Goal: Task Accomplishment & Management: Complete application form

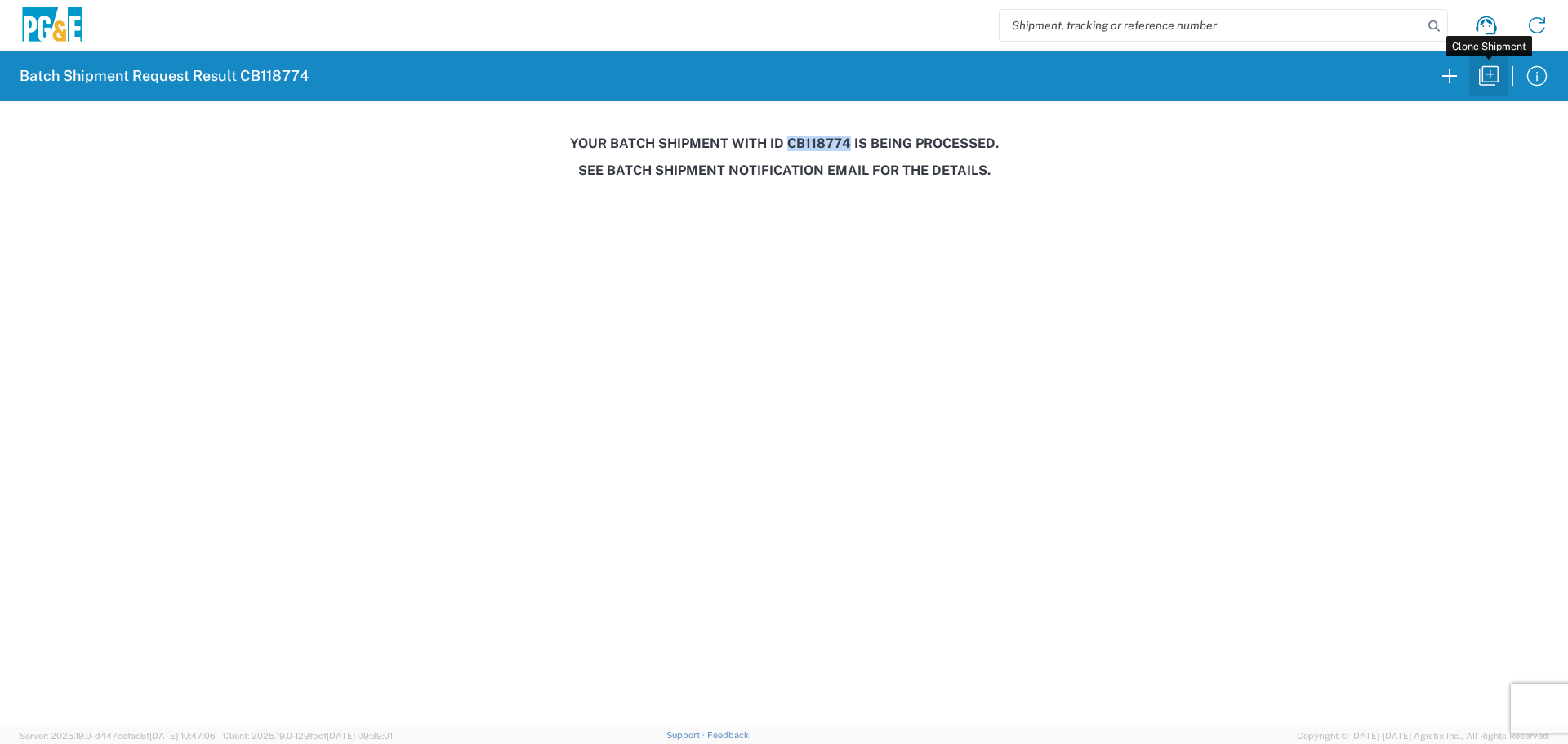
click at [1495, 74] on icon "button" at bounding box center [1489, 76] width 27 height 27
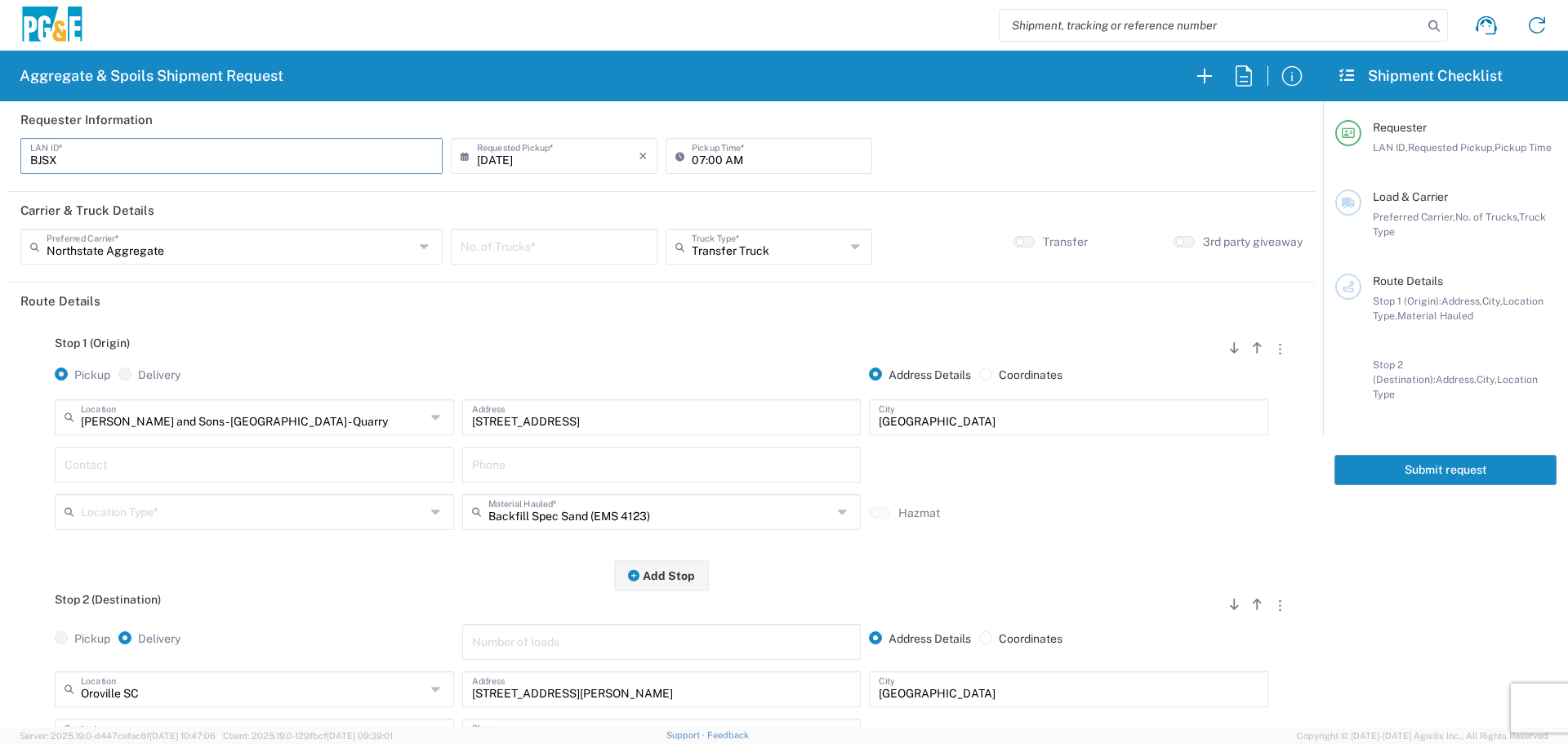
drag, startPoint x: 202, startPoint y: 166, endPoint x: 0, endPoint y: 237, distance: 214.1
click at [0, 237] on form "Requester Information BJSX LAN ID * [DATE] × Requested Pickup * Cancel Apply 07…" at bounding box center [661, 414] width 1323 height 626
type input "L8MF"
click at [571, 239] on input "number" at bounding box center [553, 245] width 187 height 28
type input "2"
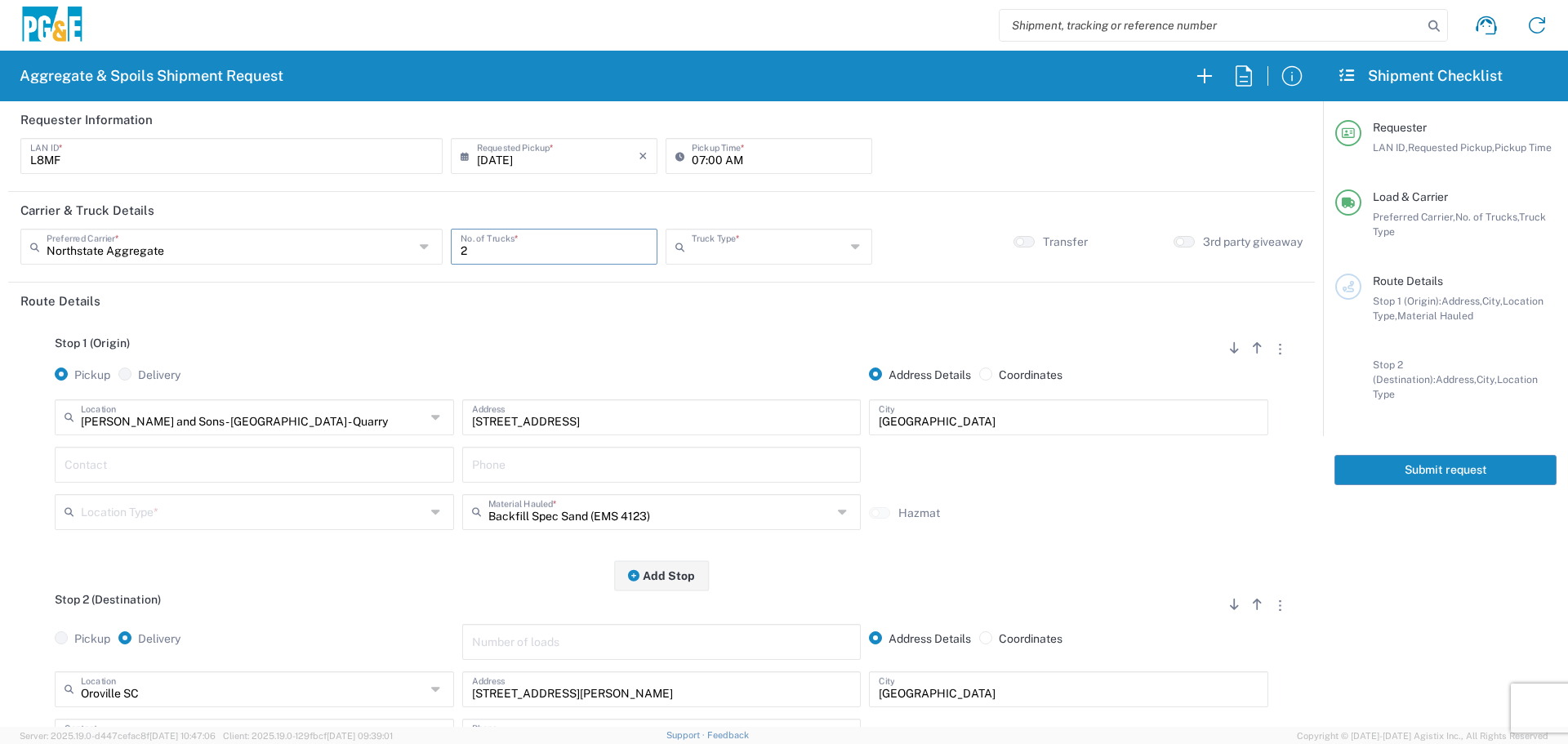
click at [741, 252] on input "text" at bounding box center [768, 245] width 153 height 28
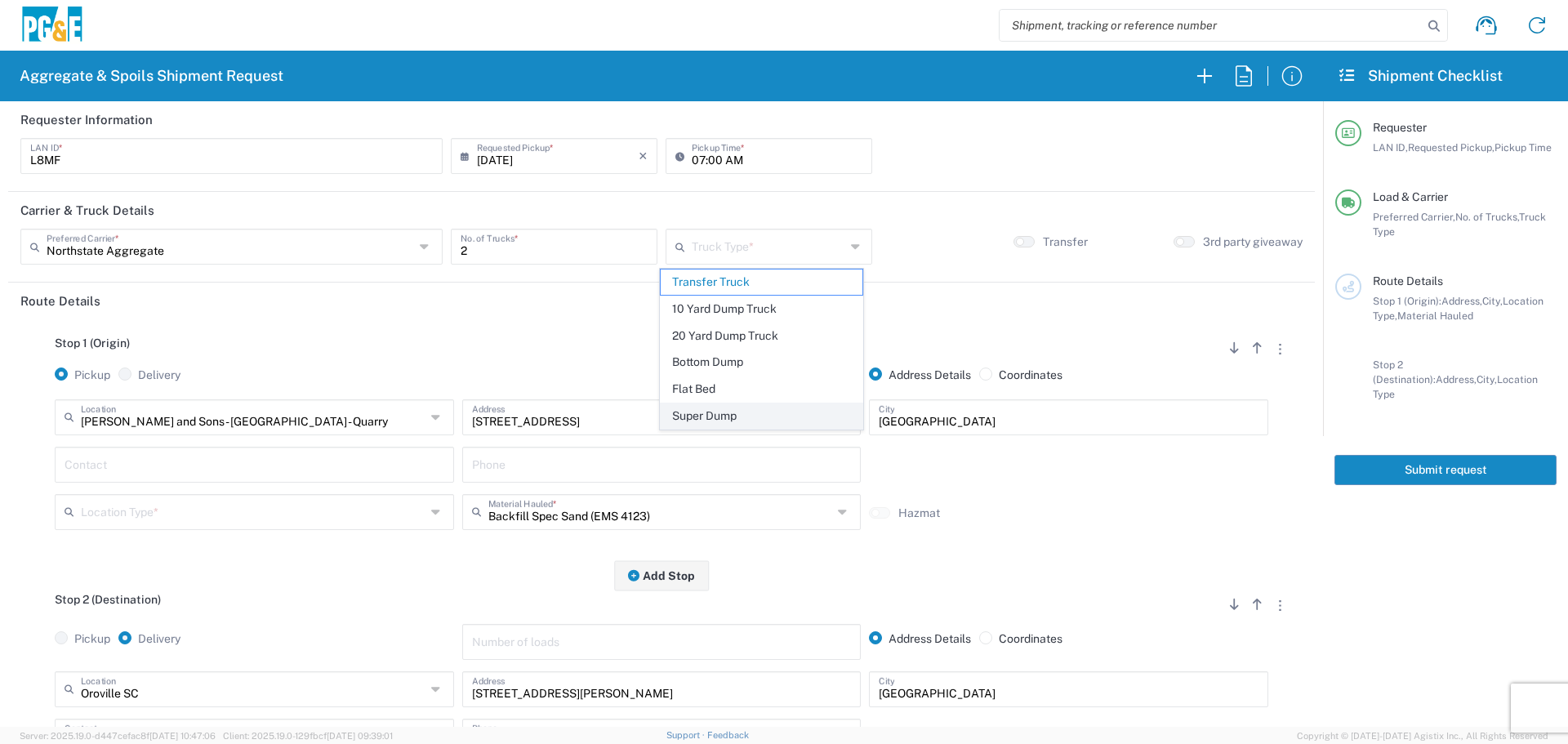
click at [757, 414] on span "Super Dump" at bounding box center [761, 416] width 202 height 26
type input "Super Dump"
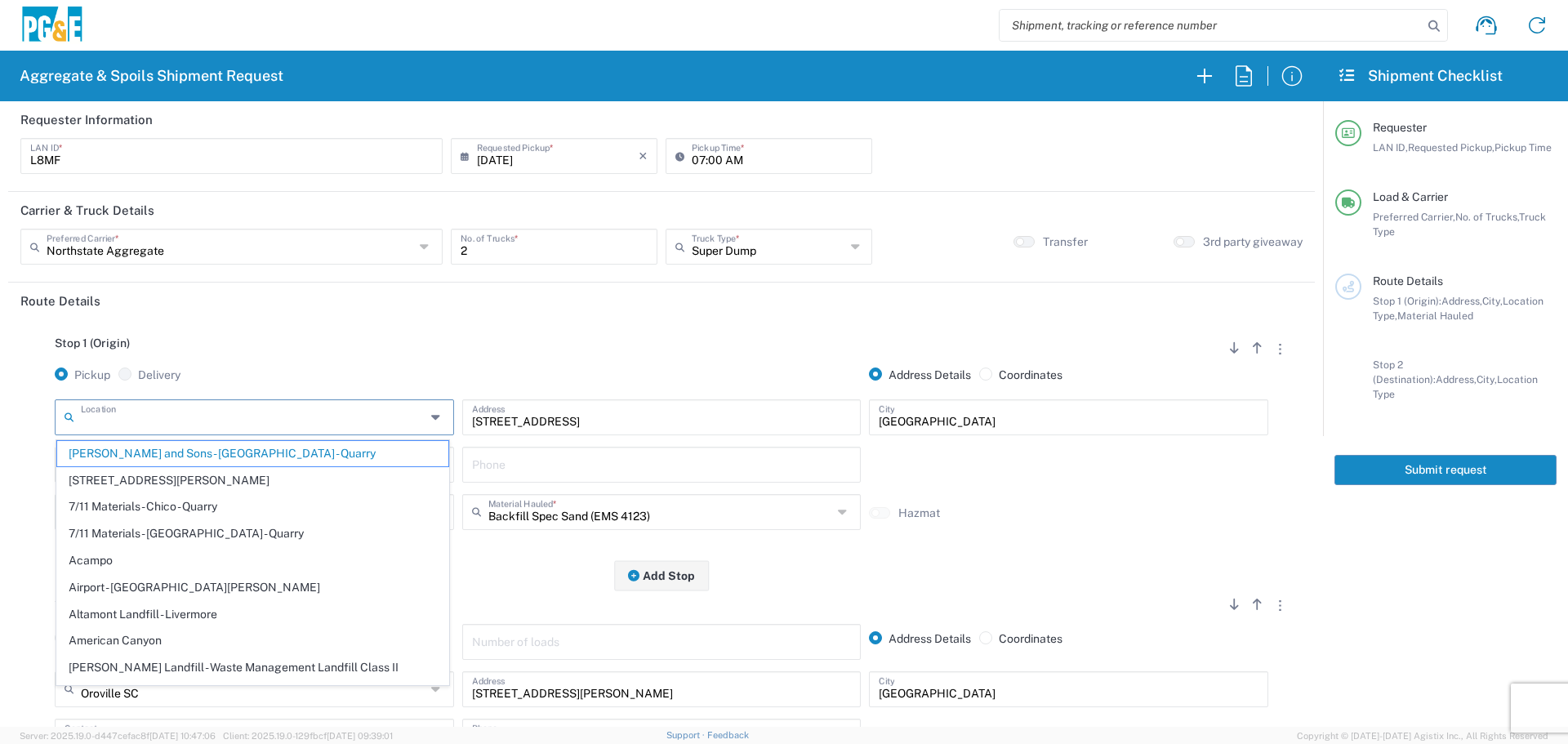
click at [266, 404] on input "text" at bounding box center [252, 416] width 344 height 28
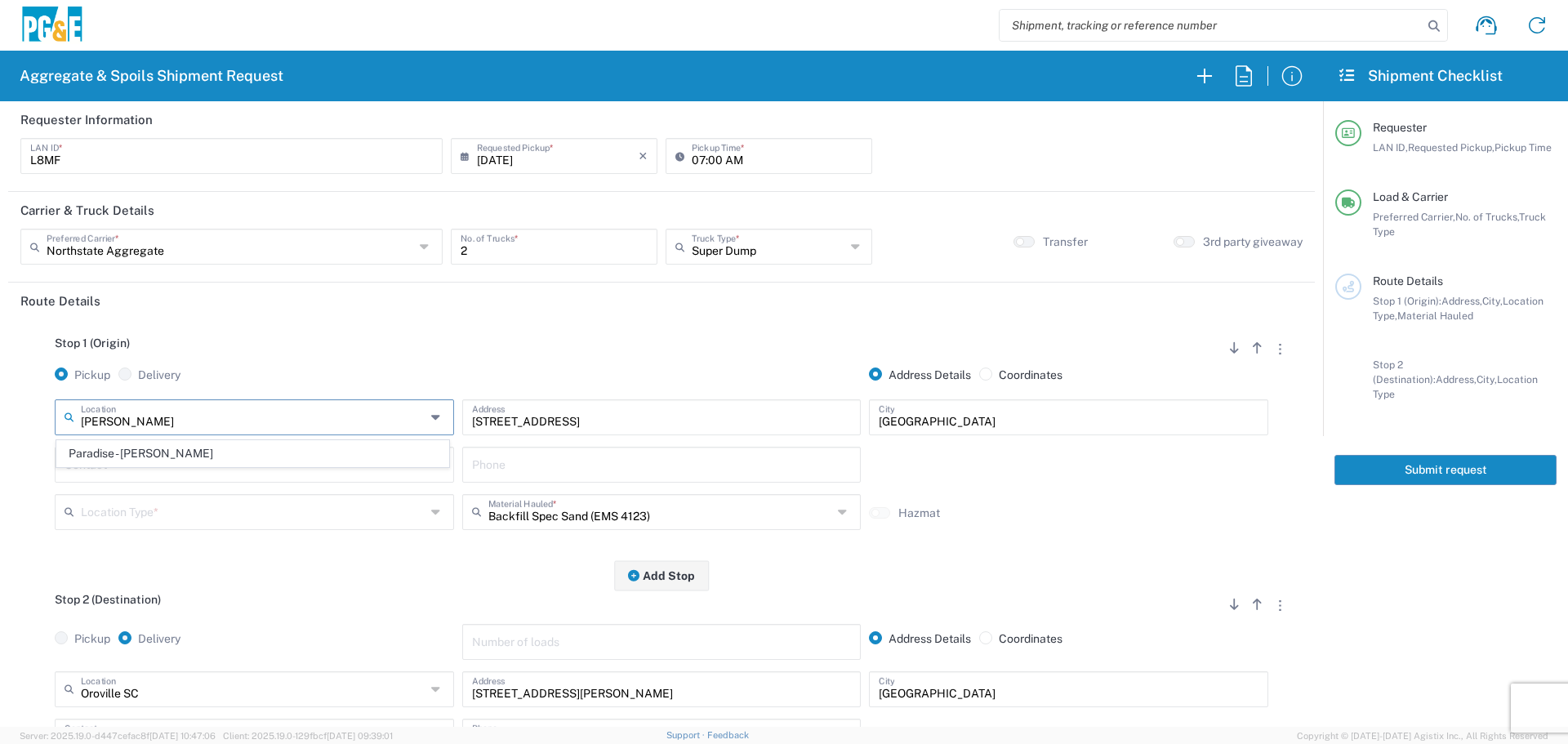
type input "Paradise - [PERSON_NAME]"
type input "[STREET_ADDRESS][PERSON_NAME]"
type input "Paradise"
type input "Business No Loading Dock"
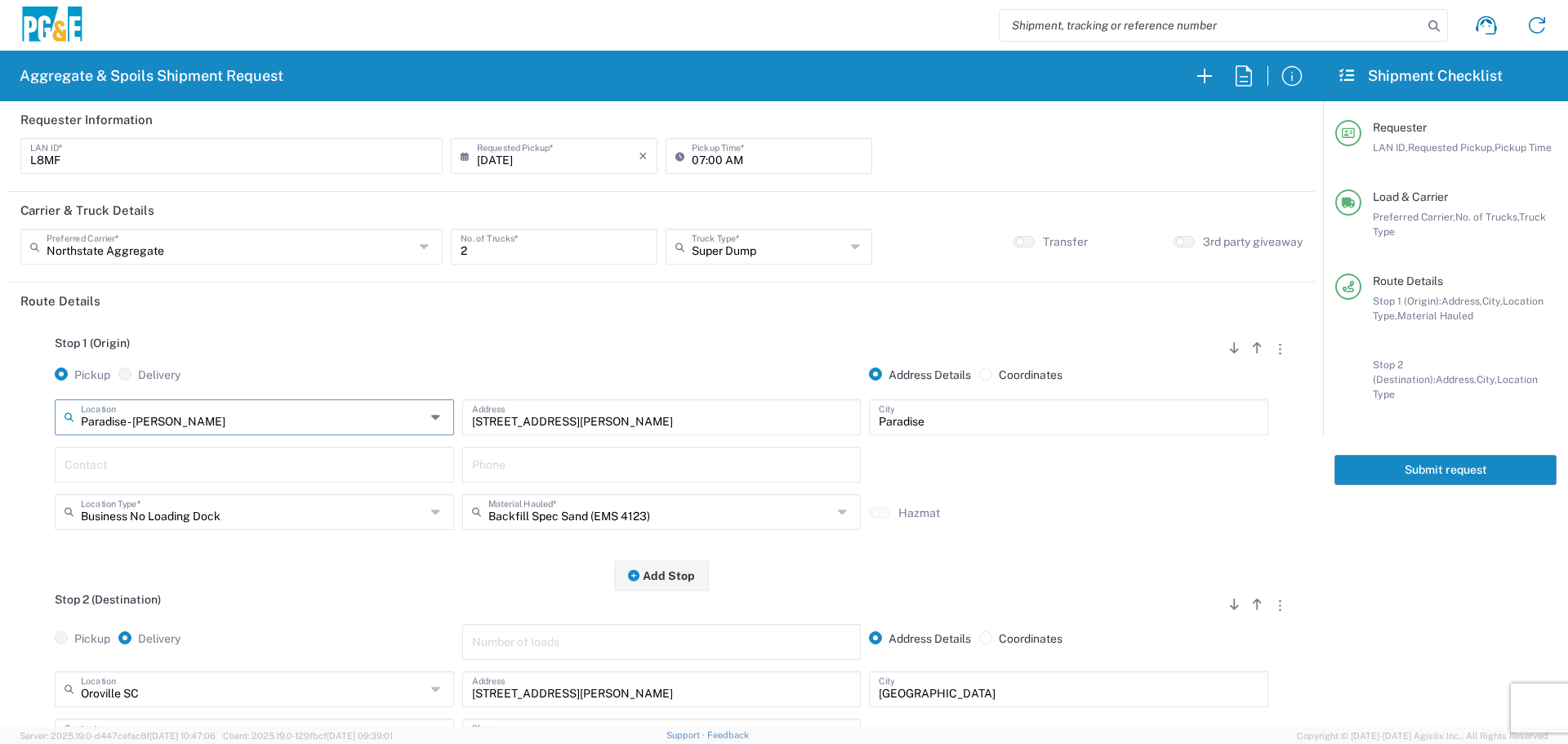
type input "Paradise - [PERSON_NAME]"
click at [590, 513] on input "text" at bounding box center [660, 511] width 344 height 28
click at [571, 489] on span "Dry Spoils" at bounding box center [655, 481] width 391 height 26
type input "Dry Spoils"
click at [157, 473] on input "text" at bounding box center [254, 463] width 380 height 28
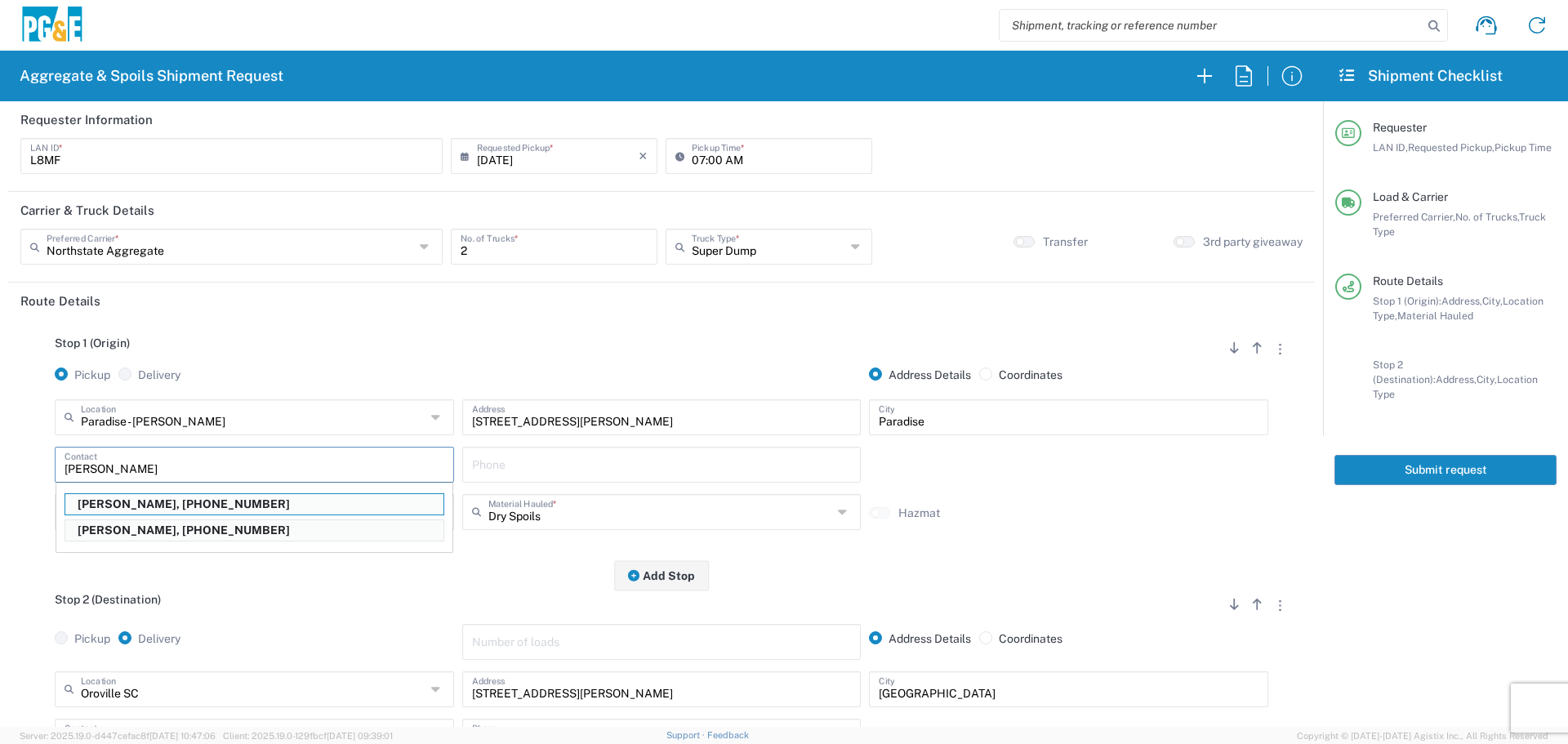
type input "[PERSON_NAME]"
type input "[PHONE_NUMBER]"
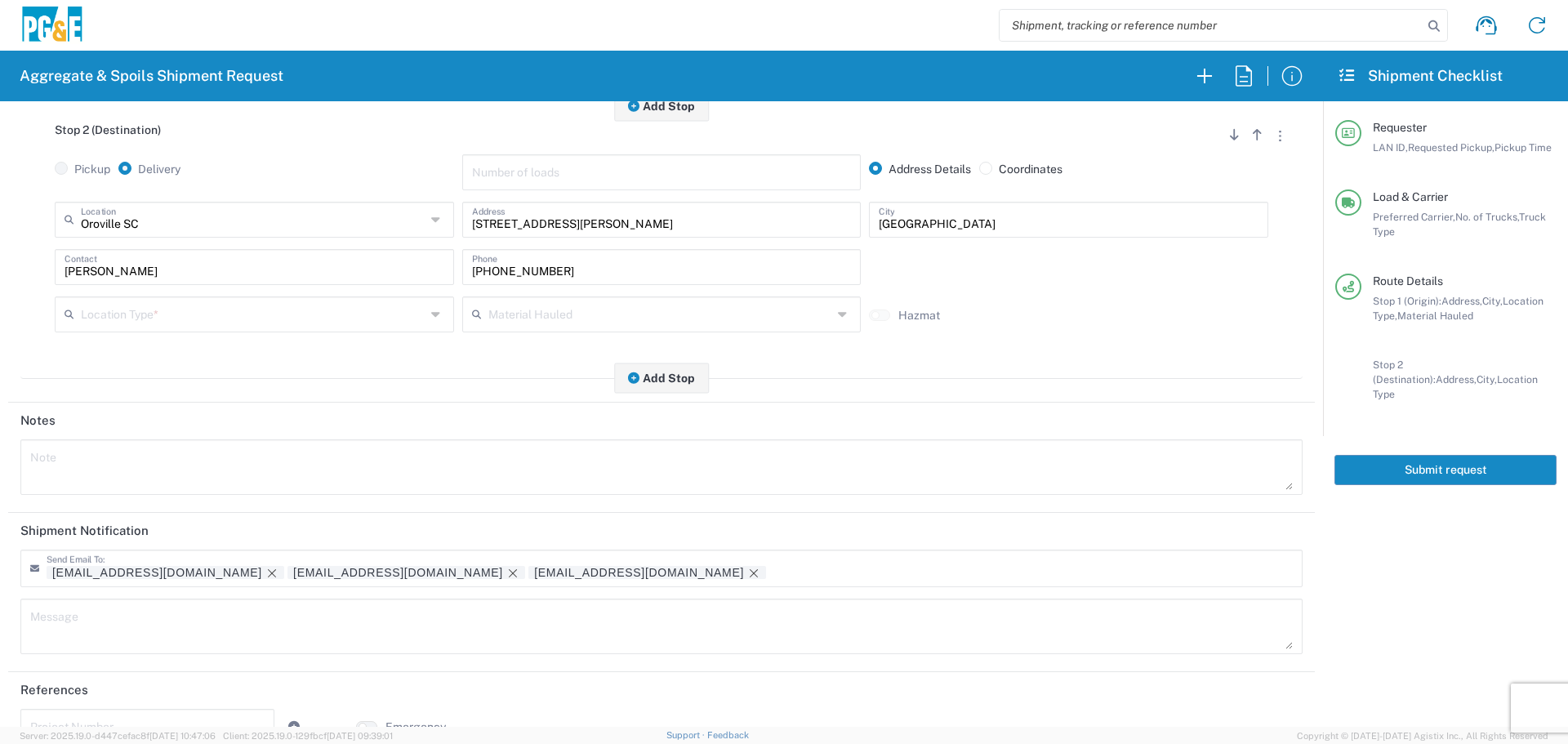
scroll to position [490, 0]
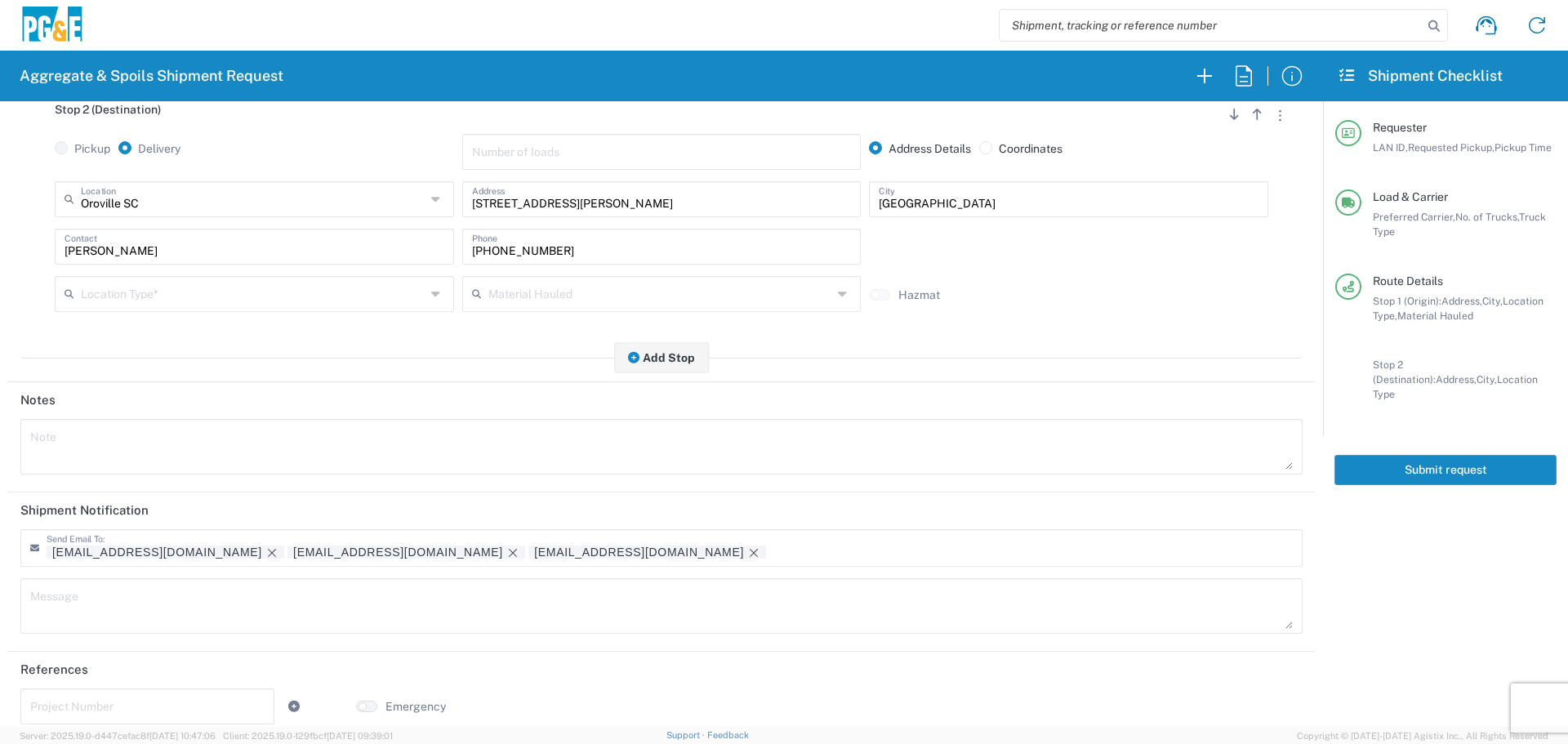
type input "[PERSON_NAME]"
drag, startPoint x: 608, startPoint y: 200, endPoint x: 0, endPoint y: 275, distance: 612.6
click at [0, 274] on form "Requester Information L8MF LAN ID * [DATE] × Requested Pickup * Cancel Apply 07…" at bounding box center [661, 414] width 1323 height 626
type input "Third party location"
type input "Paradise"
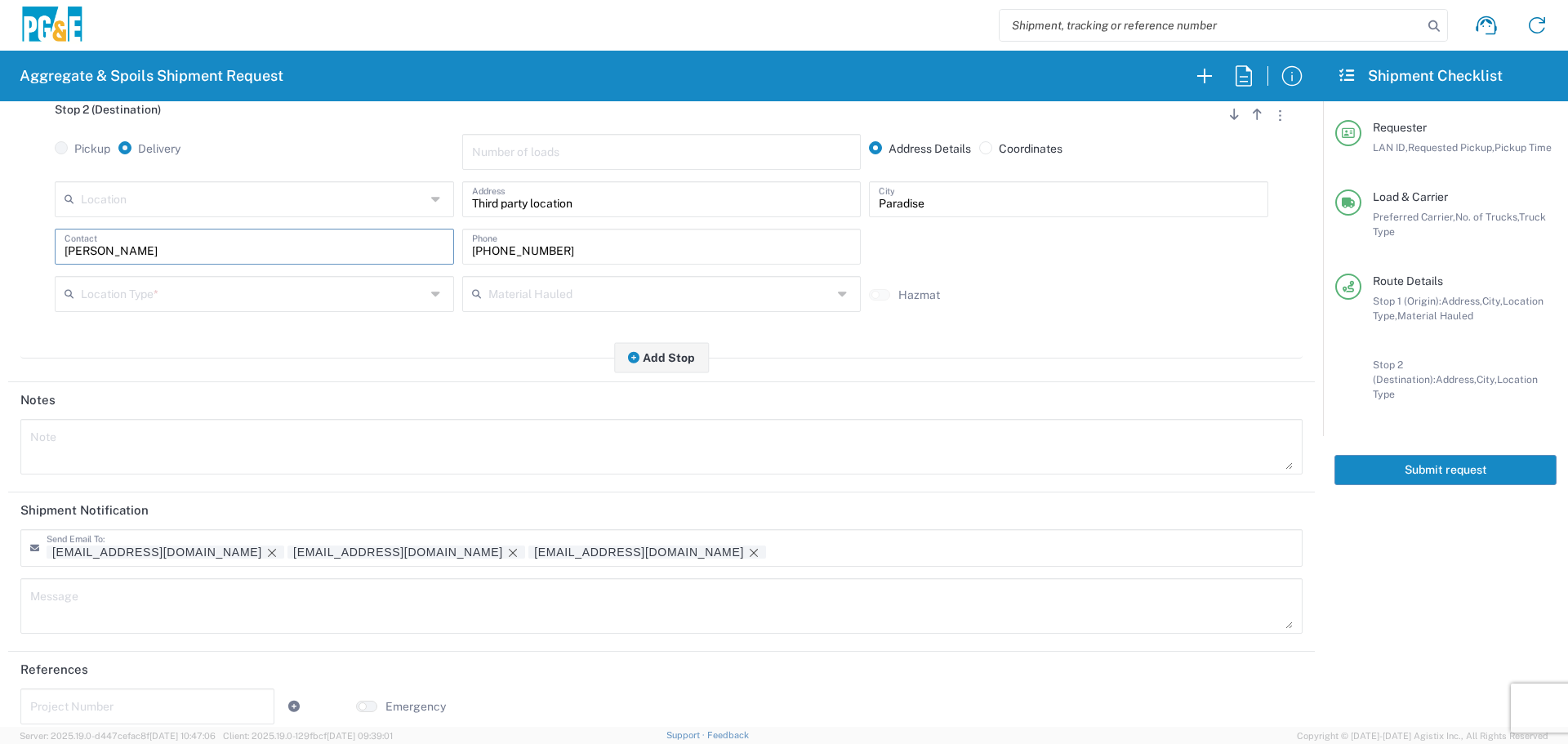
drag, startPoint x: 243, startPoint y: 250, endPoint x: 0, endPoint y: 258, distance: 243.1
click at [0, 258] on form "Requester Information L8MF LAN ID * [DATE] × Requested Pickup * Cancel Apply 07…" at bounding box center [661, 414] width 1323 height 626
type input "[PERSON_NAME]"
type input "[PHONE_NUMBER]"
type input "[PERSON_NAME]"
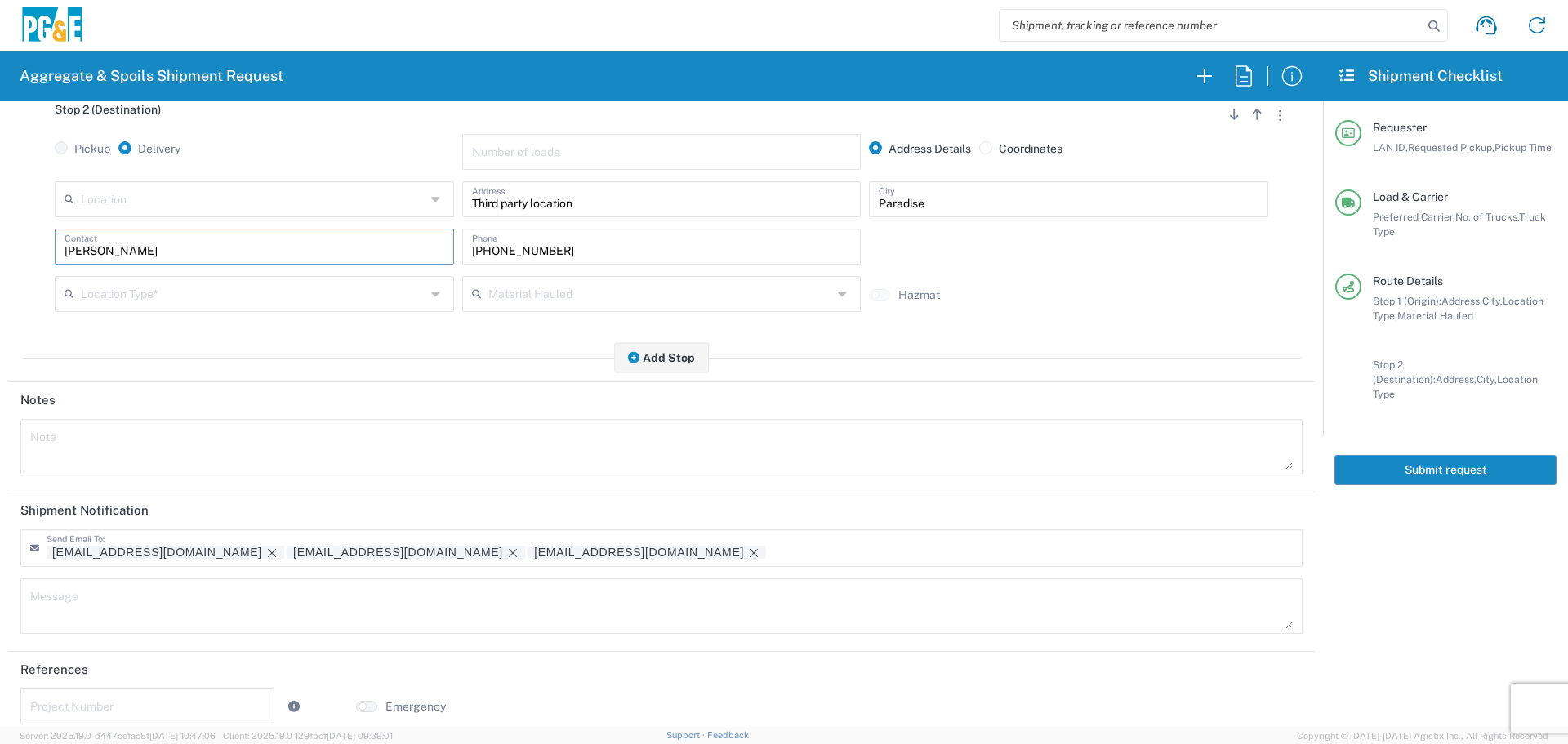
click at [151, 307] on input "text" at bounding box center [252, 293] width 344 height 28
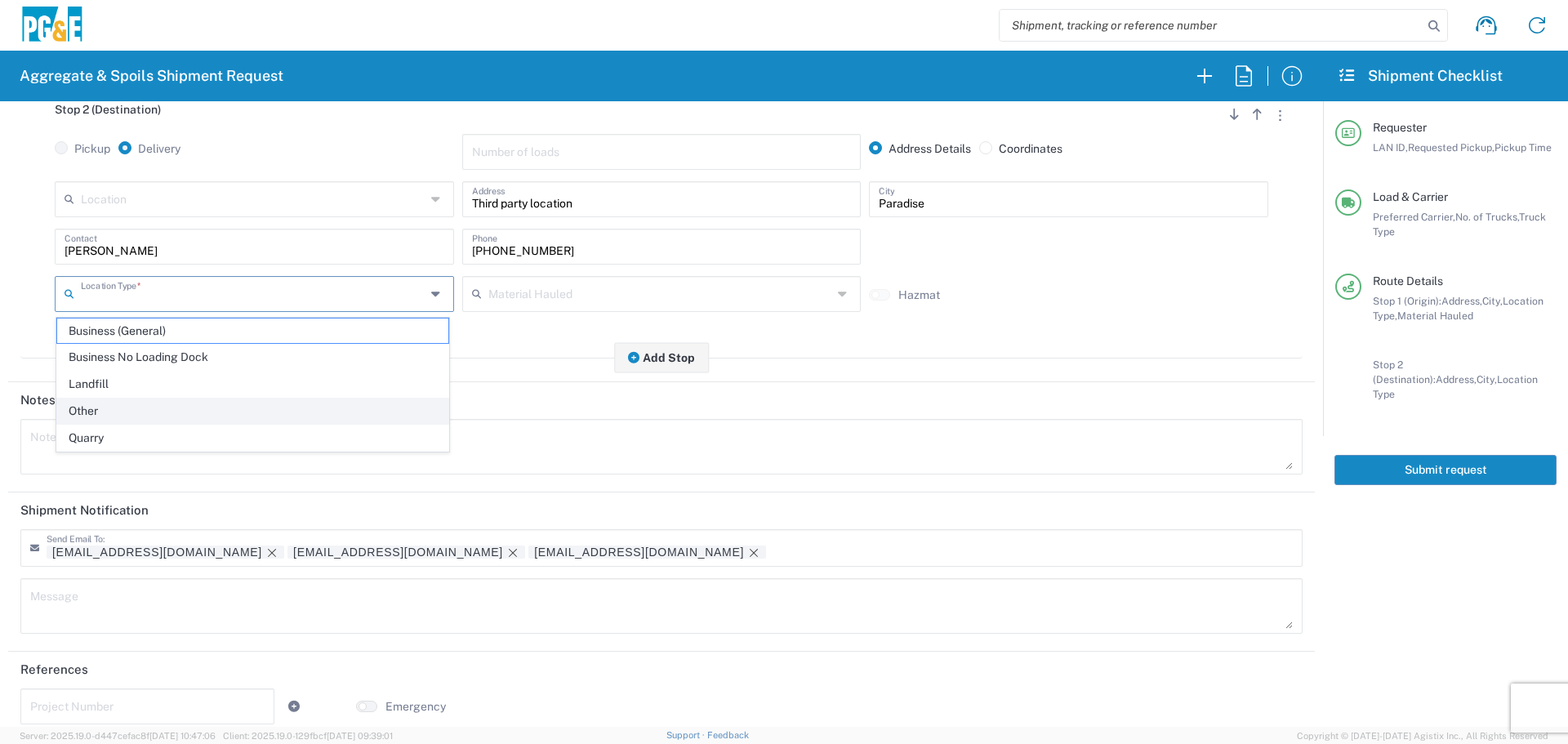
click at [153, 406] on span "Other" at bounding box center [253, 411] width 391 height 26
type input "Other"
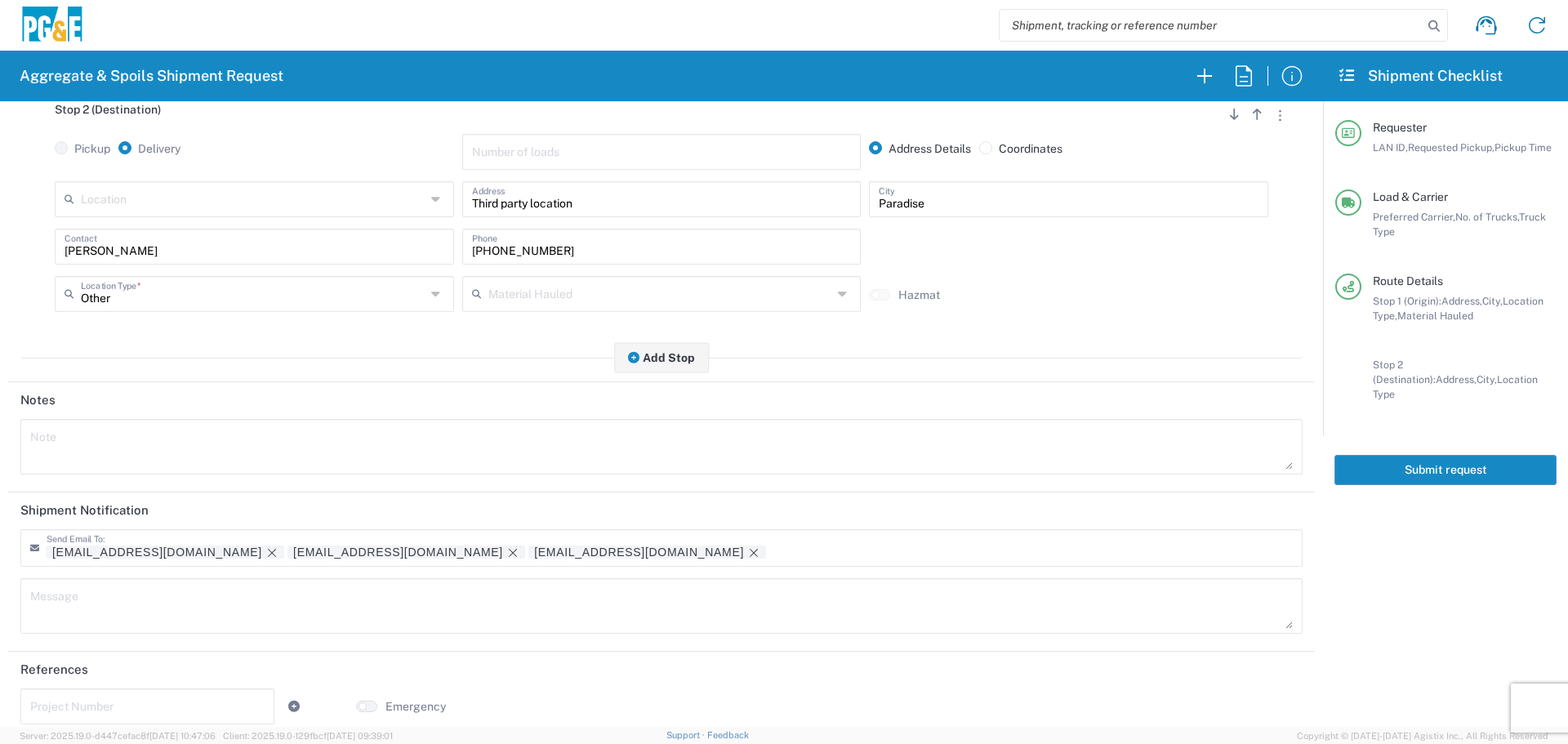
scroll to position [508, 0]
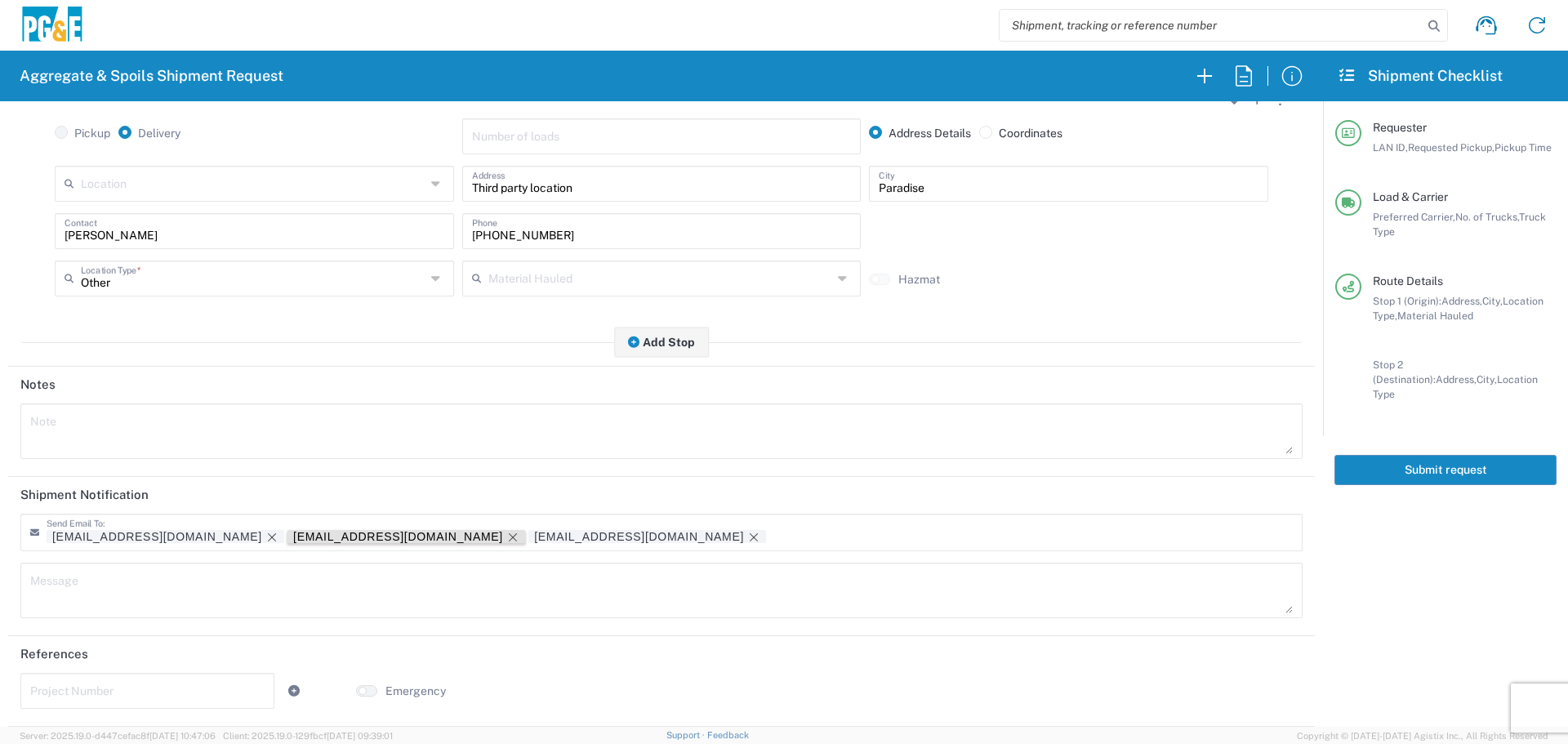
click at [506, 539] on icon "Remove tag" at bounding box center [513, 538] width 13 height 13
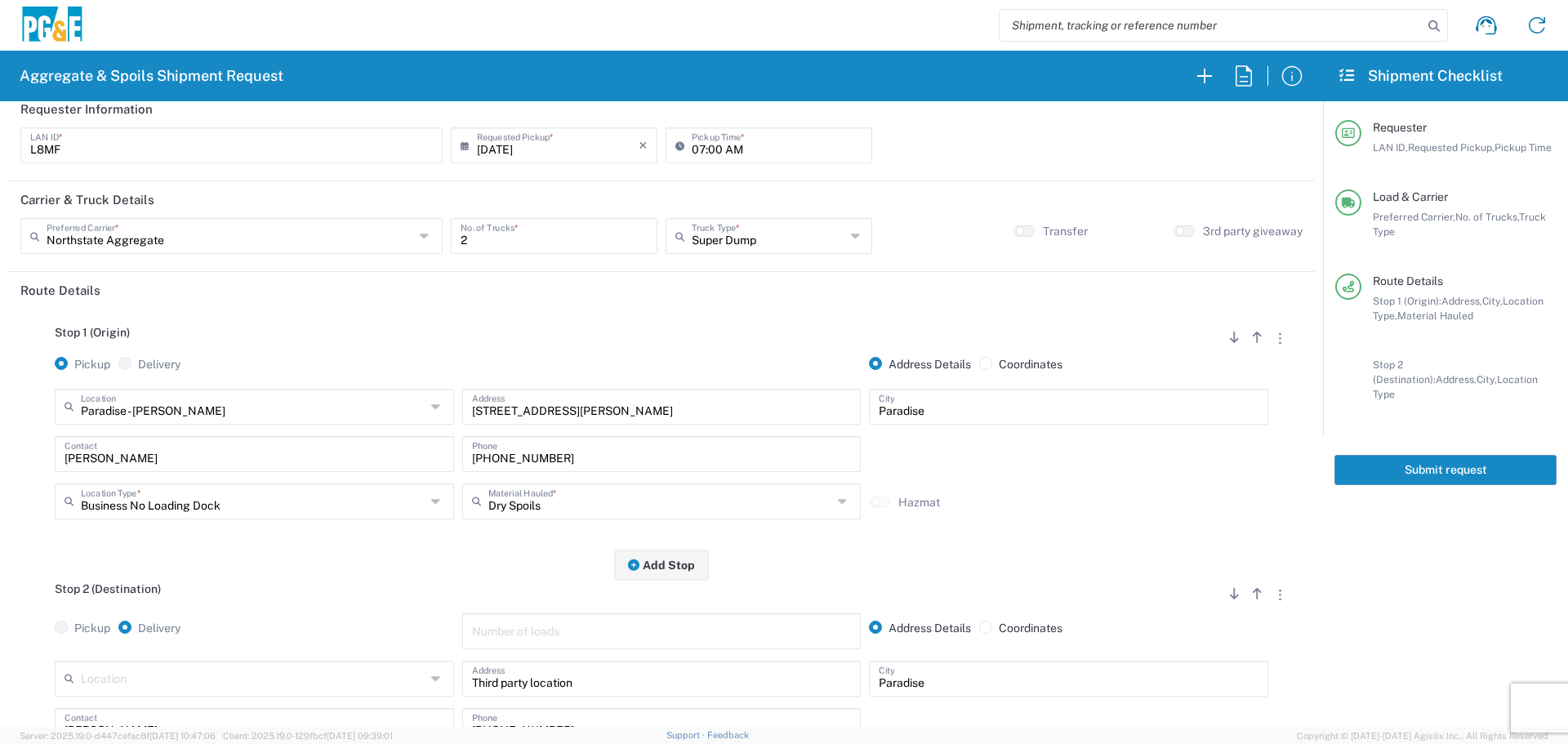
scroll to position [0, 0]
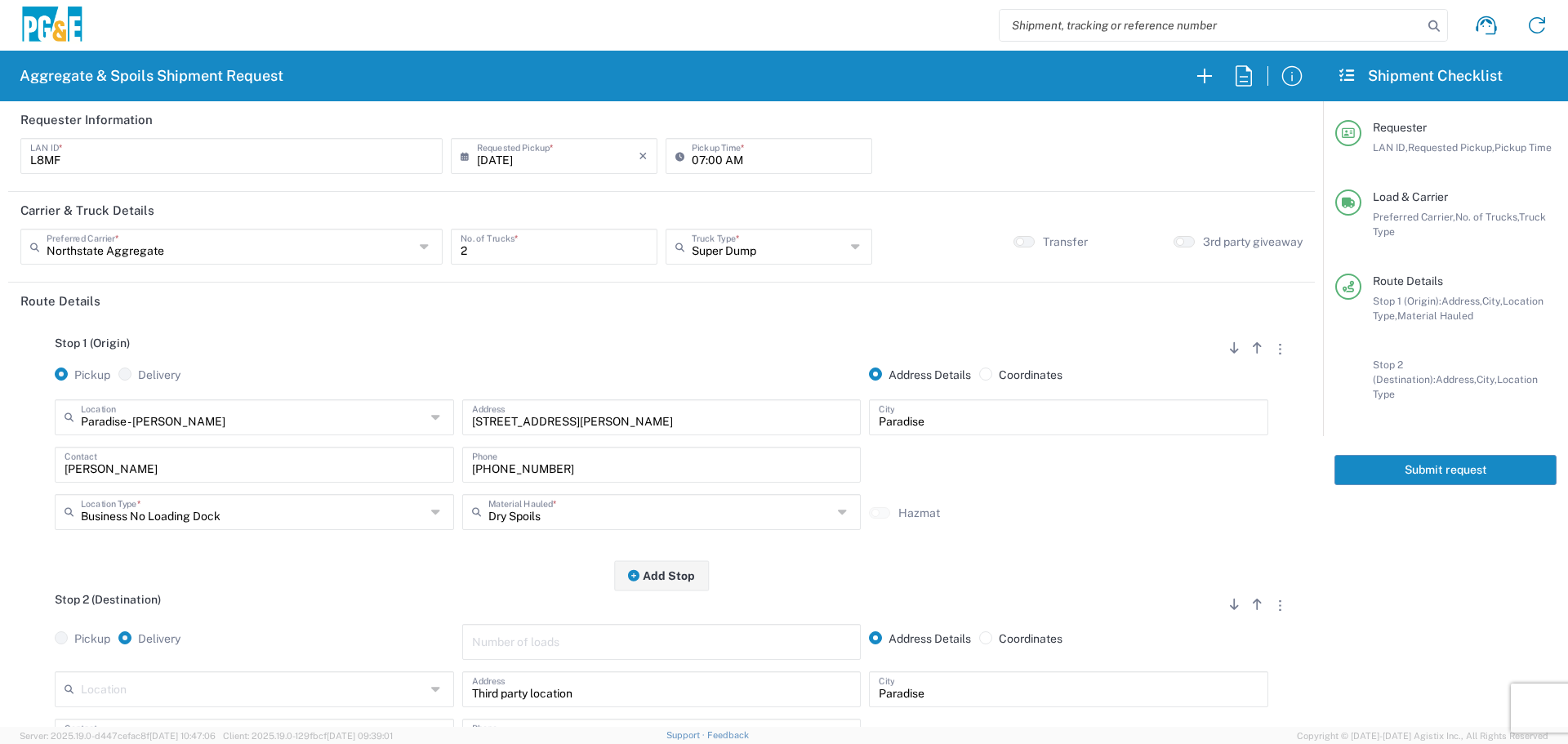
click at [1423, 461] on button "Submit request" at bounding box center [1445, 470] width 222 height 30
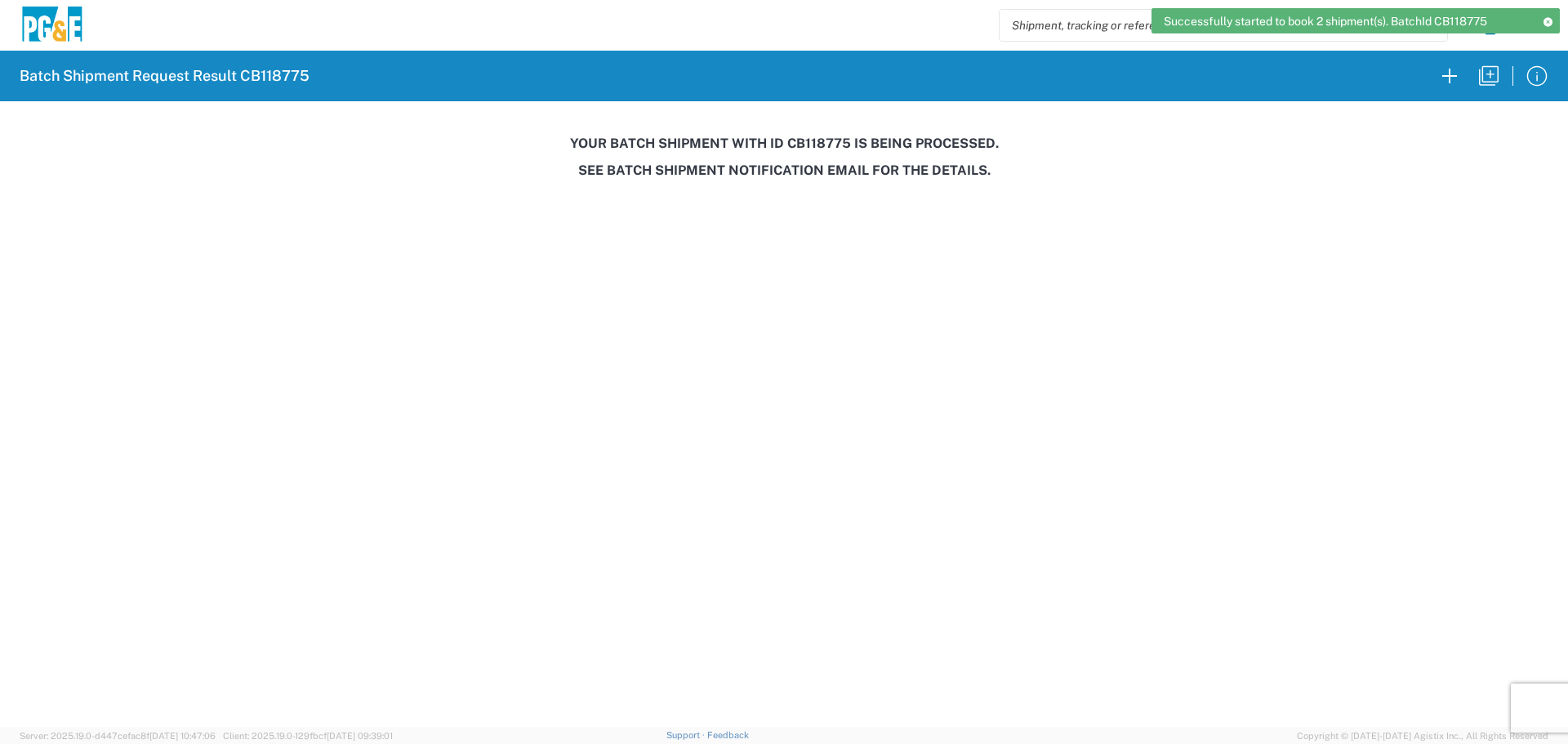
click at [839, 146] on h3 "Your batch shipment with id CB118775 is being processed." at bounding box center [784, 143] width 1545 height 16
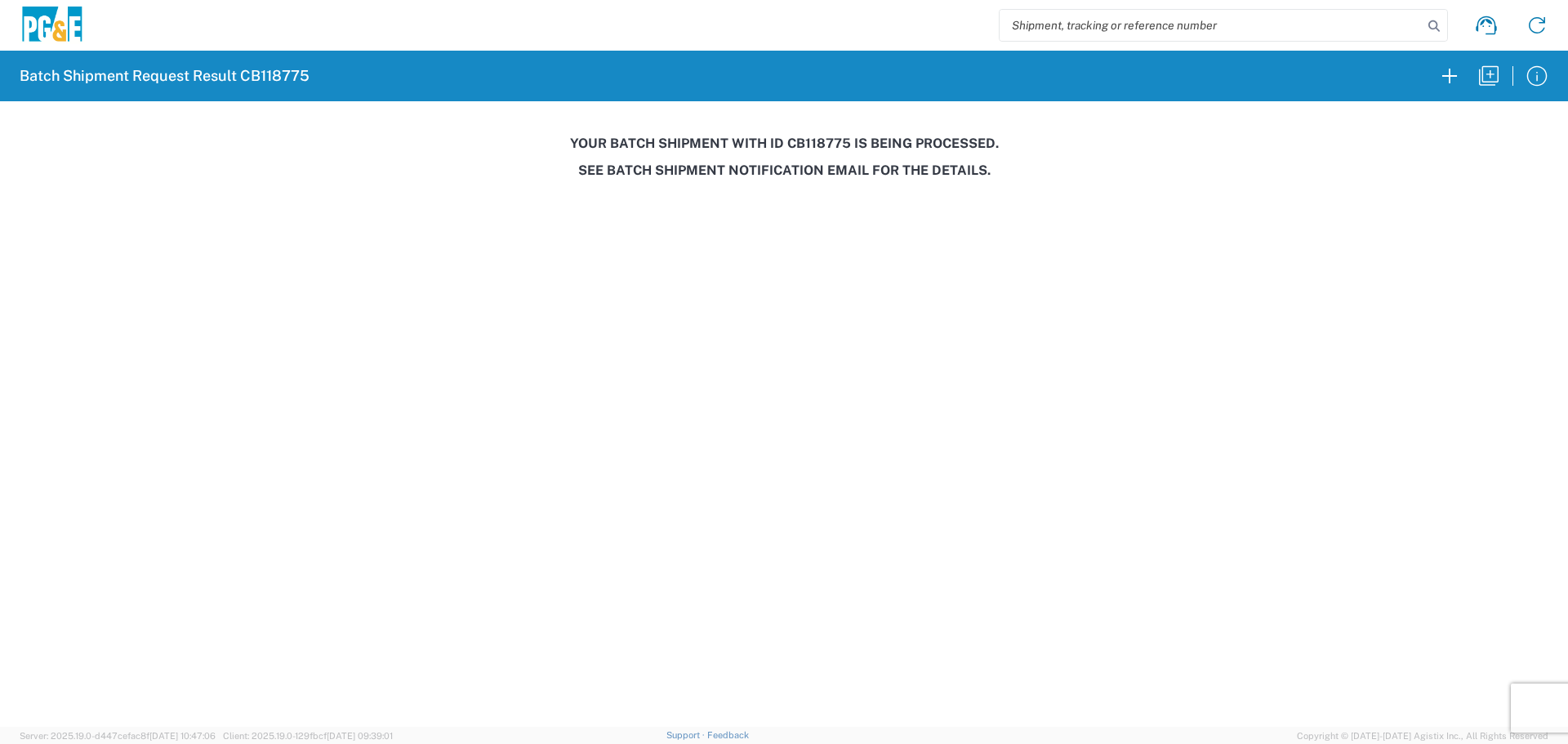
copy h3 "CB118775"
click at [1494, 81] on icon "button" at bounding box center [1489, 76] width 27 height 27
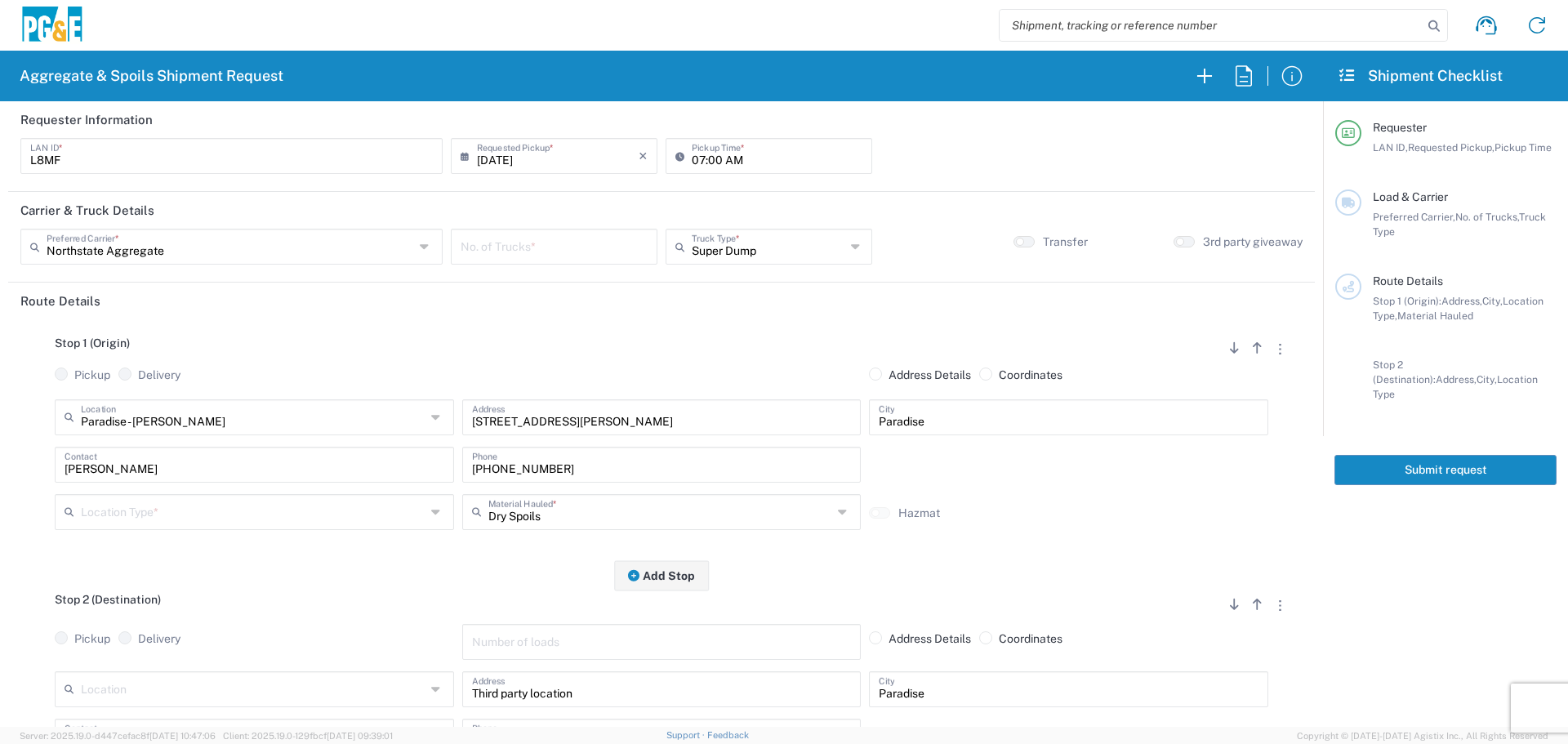
click at [555, 248] on input "number" at bounding box center [553, 245] width 187 height 28
type input "3"
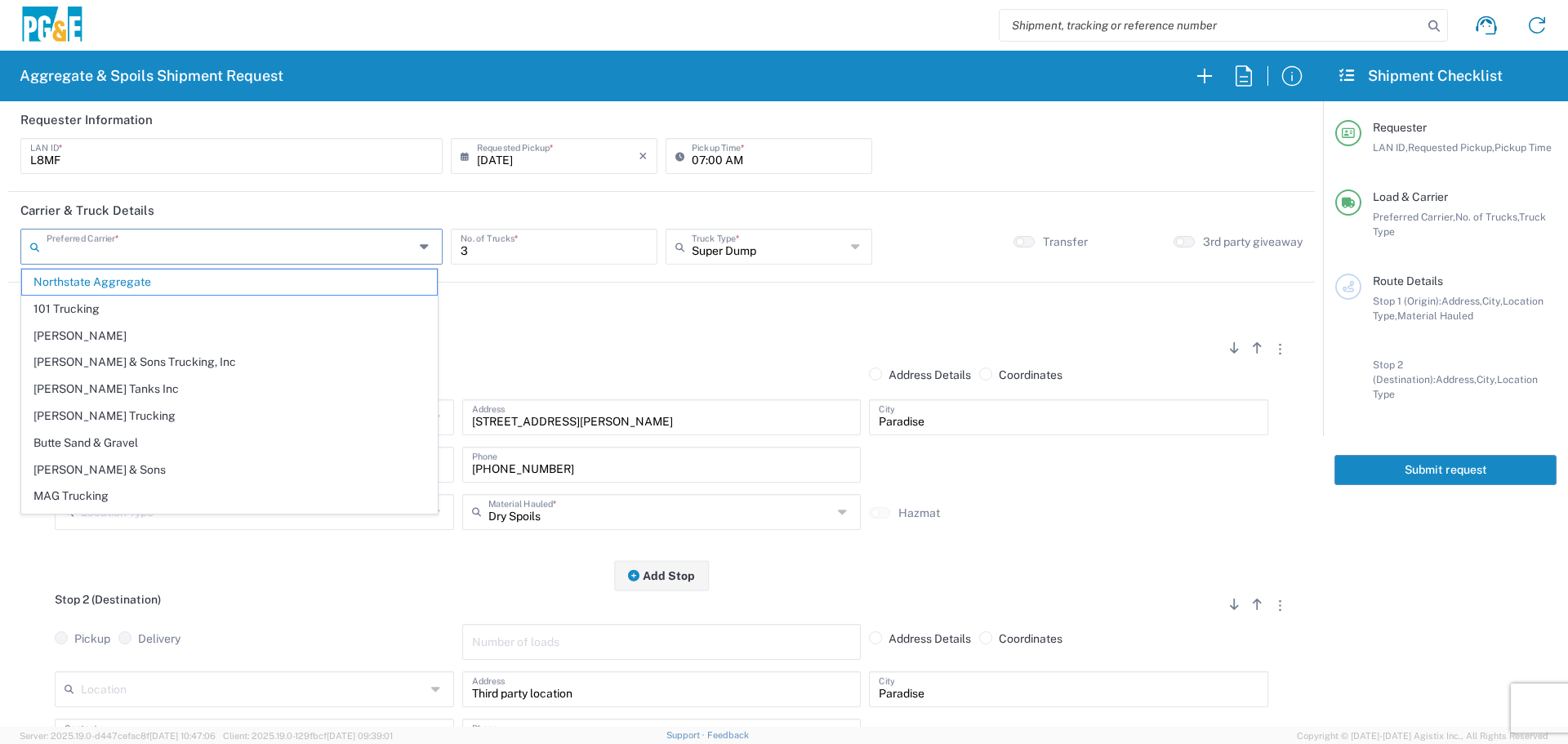
click at [400, 234] on input "text" at bounding box center [230, 245] width 367 height 28
click at [201, 369] on span "[PERSON_NAME] & Sons Trucking, Inc" at bounding box center [229, 362] width 415 height 26
type input "[PERSON_NAME] & Sons Trucking, Inc"
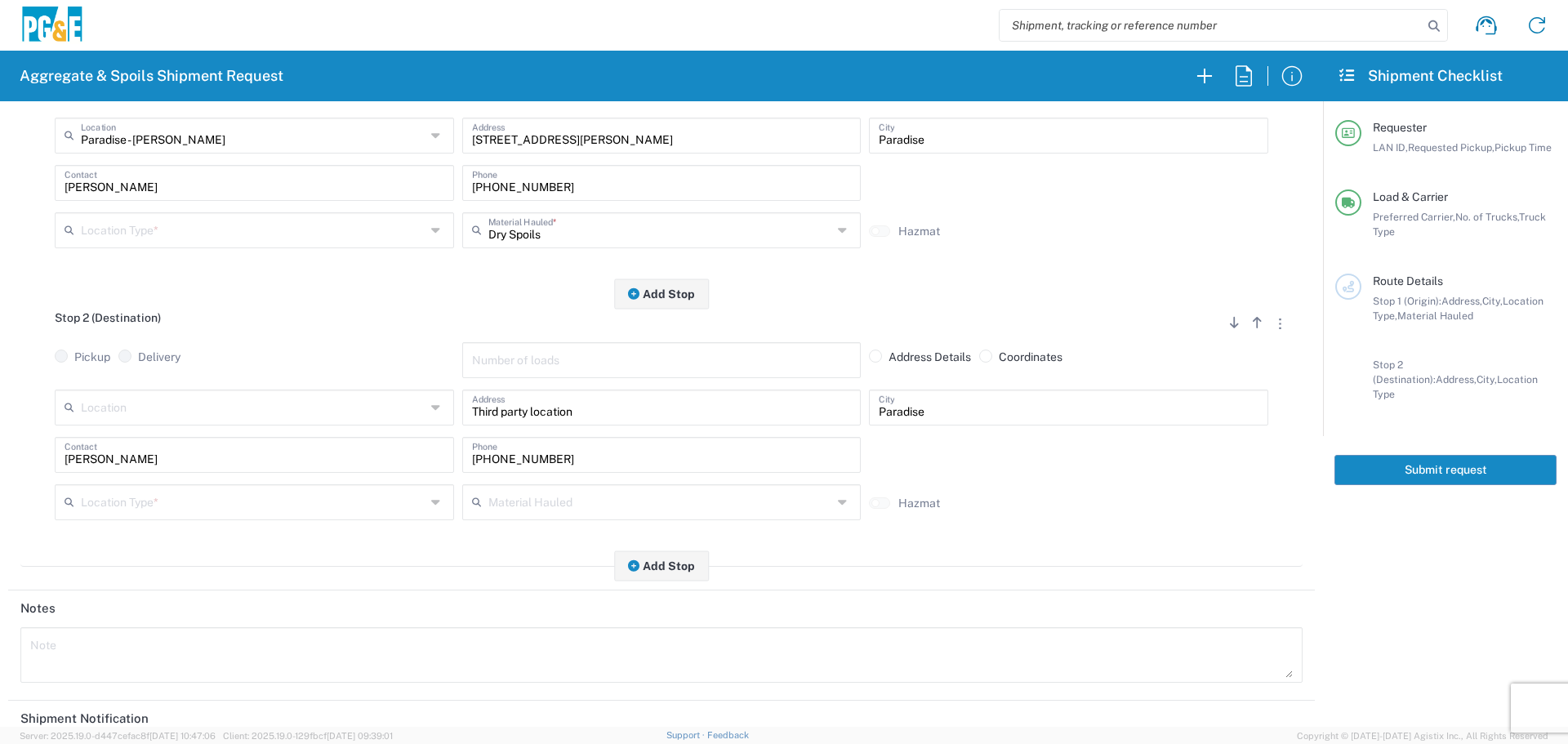
scroll to position [327, 0]
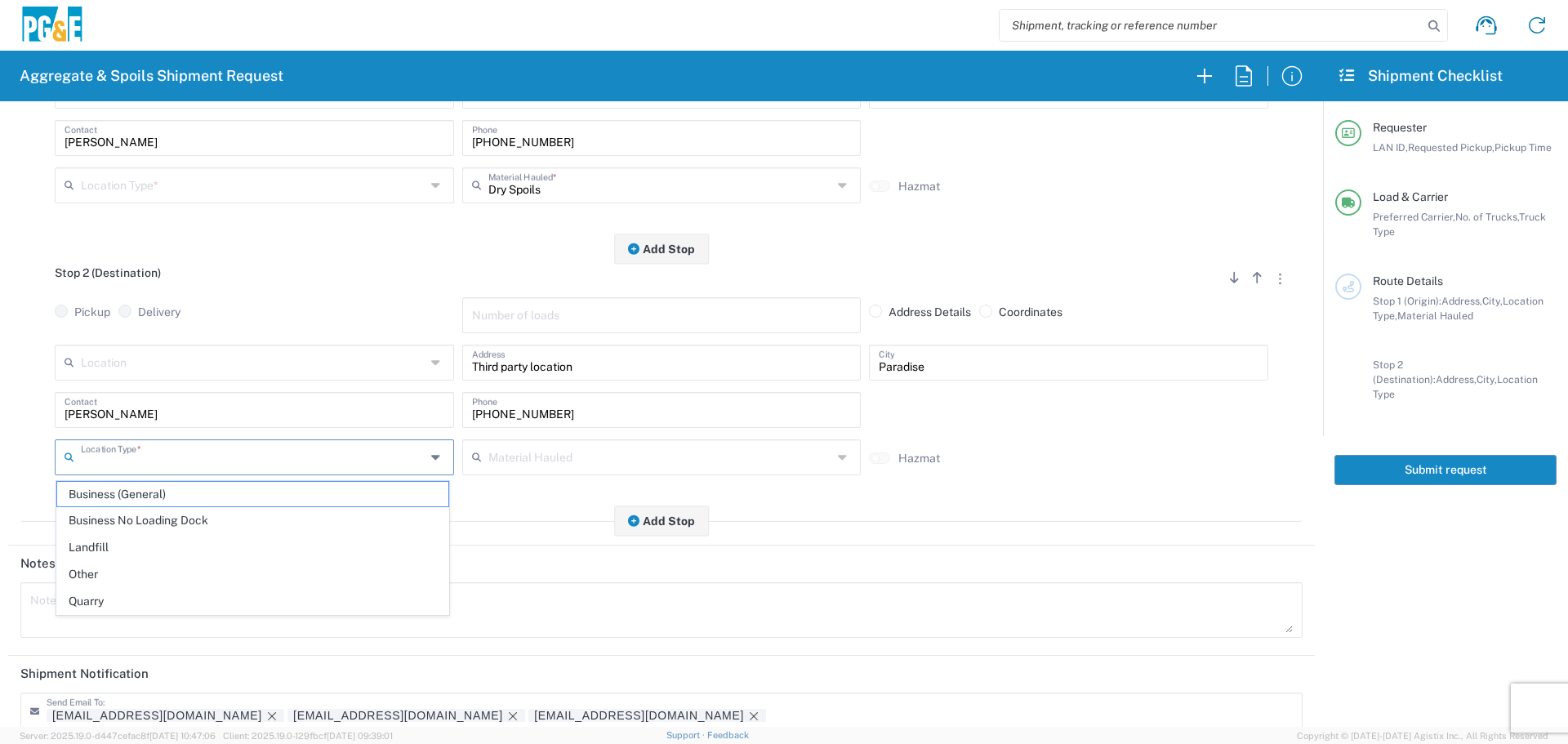
click at [359, 451] on input "text" at bounding box center [252, 456] width 344 height 28
click at [336, 562] on span "Other" at bounding box center [253, 575] width 391 height 26
type input "Other"
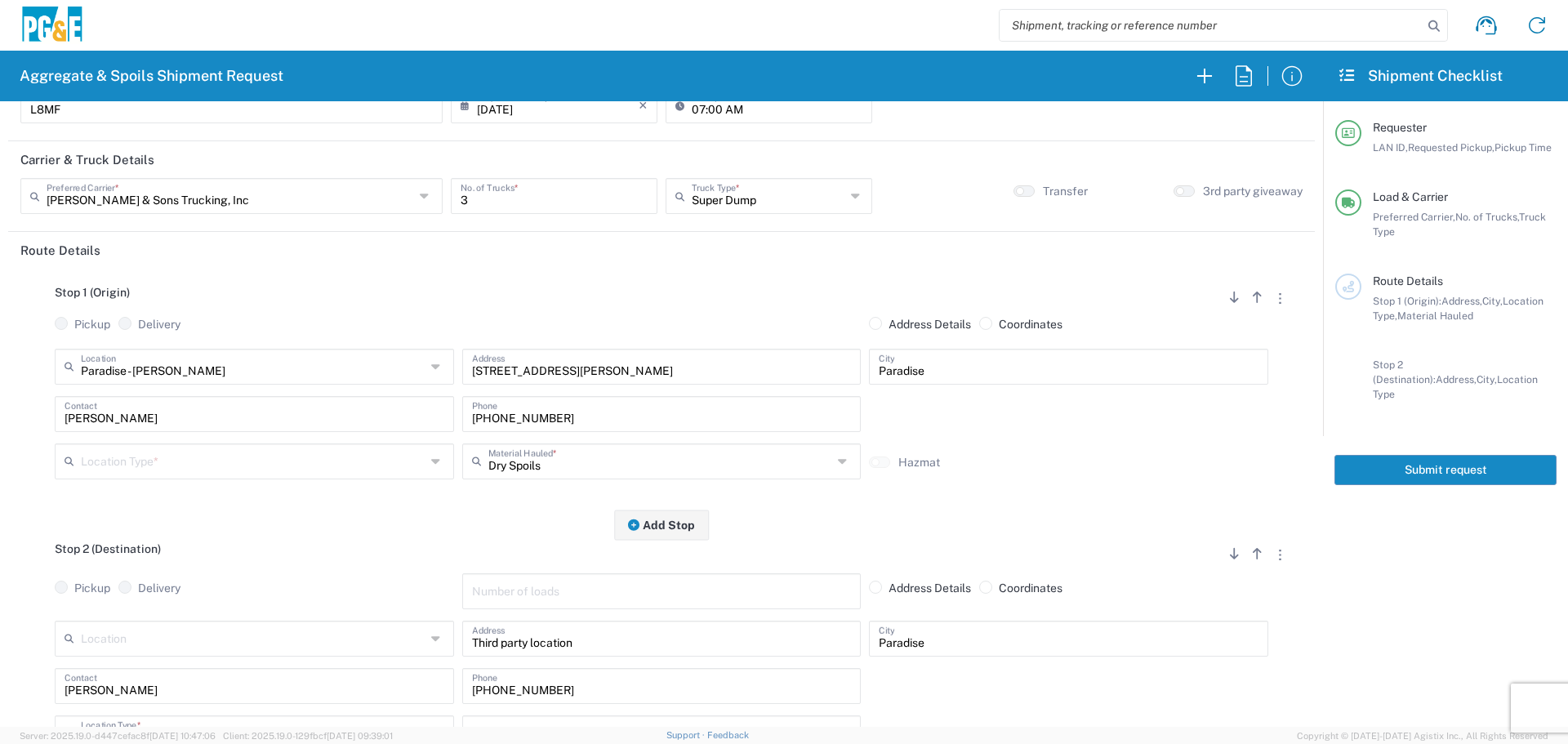
scroll to position [0, 0]
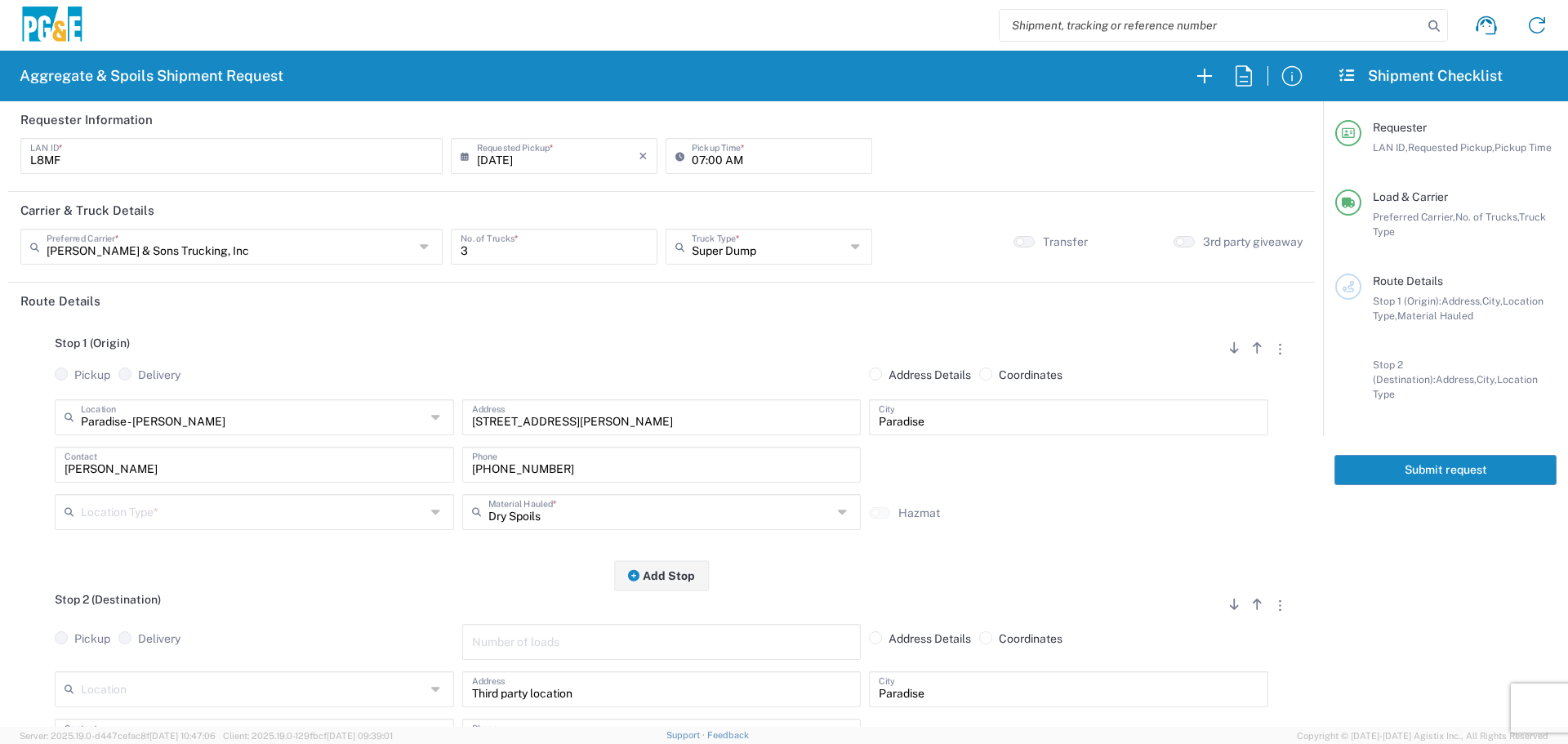
click at [1459, 462] on button "Submit request" at bounding box center [1445, 470] width 222 height 30
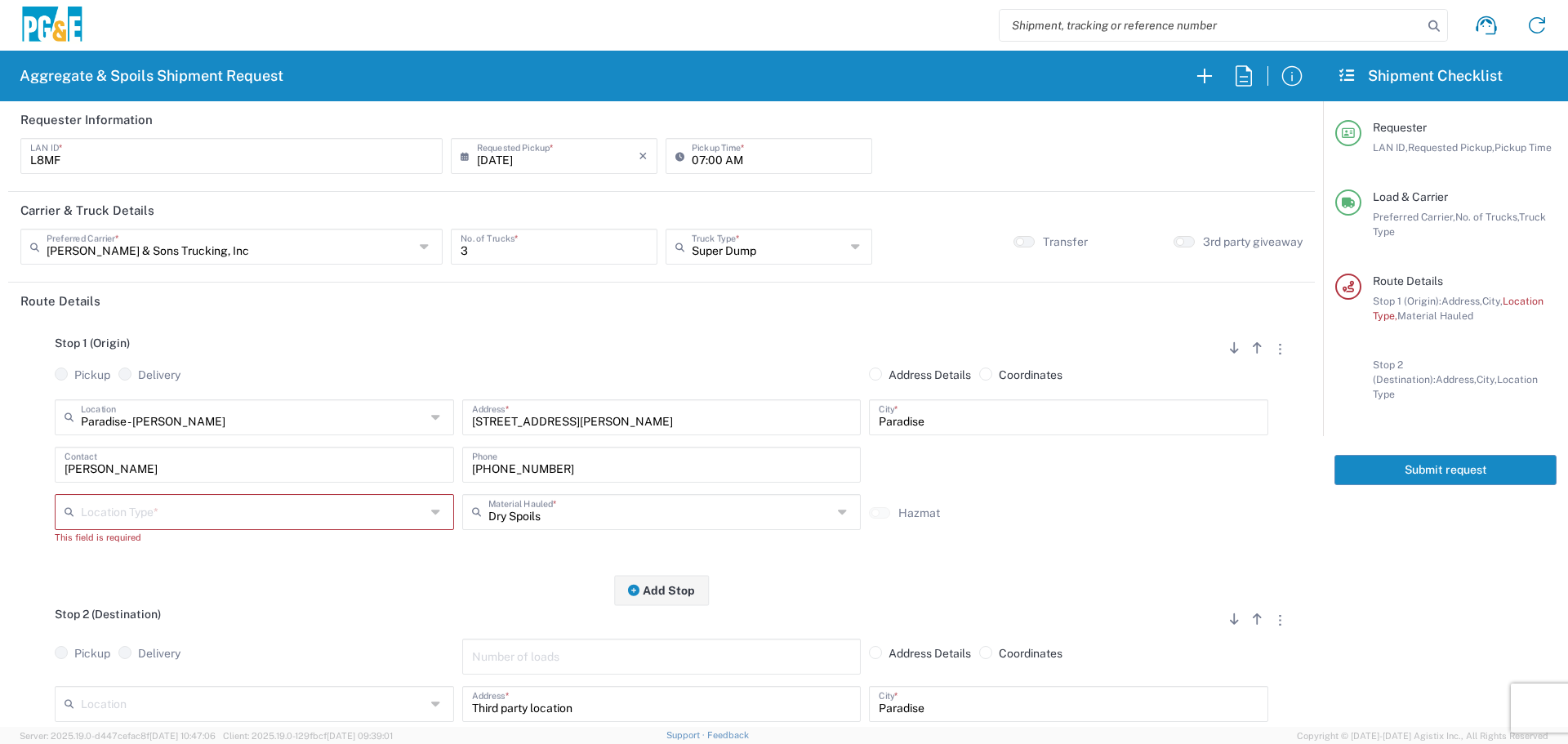
click at [225, 531] on agx-dropdown-control "Location Type * Business (General) Business No Loading Dock Landfill Other Quar…" at bounding box center [254, 519] width 399 height 50
click at [236, 517] on input "text" at bounding box center [252, 511] width 344 height 28
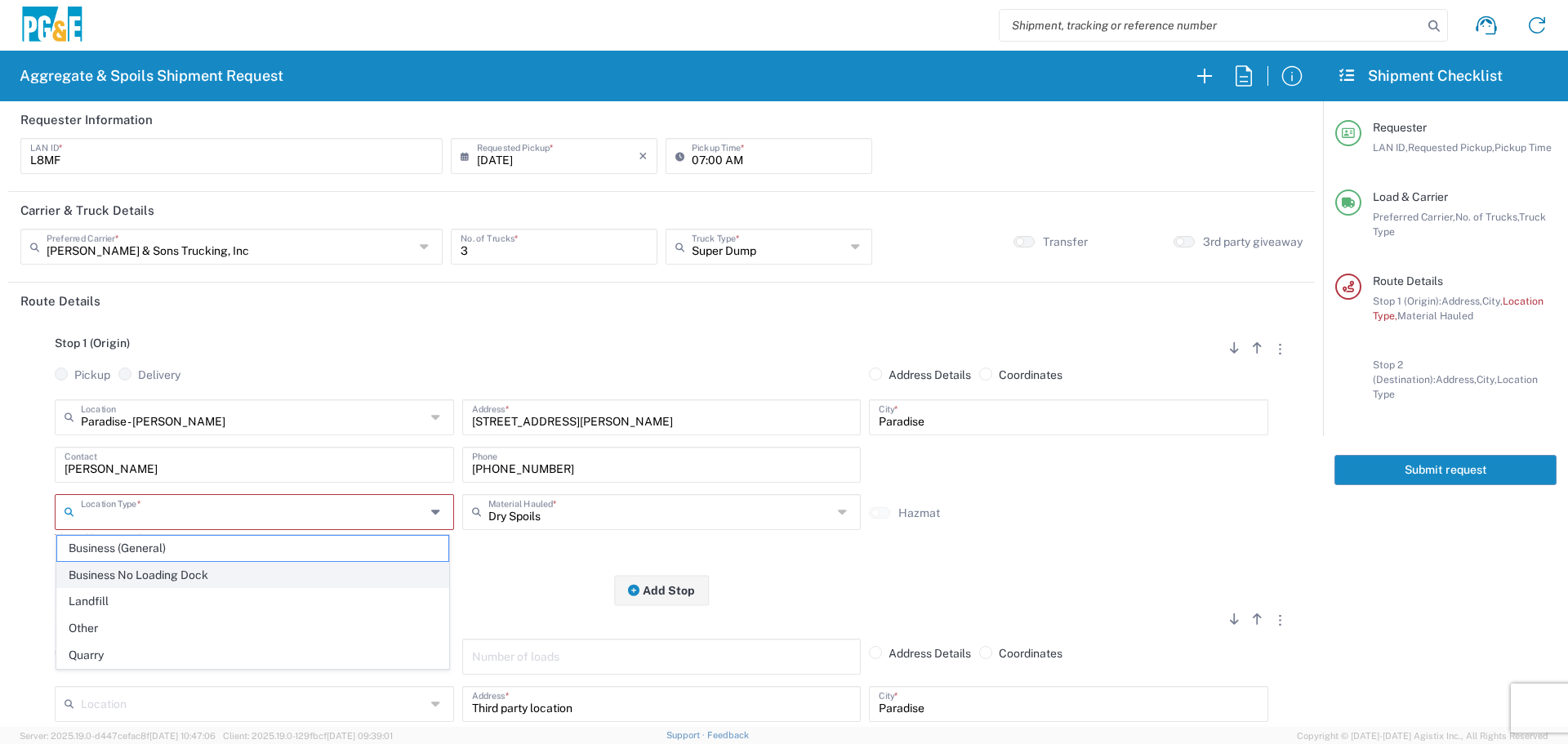
click at [194, 584] on span "Business No Loading Dock" at bounding box center [253, 576] width 391 height 26
type input "Business No Loading Dock"
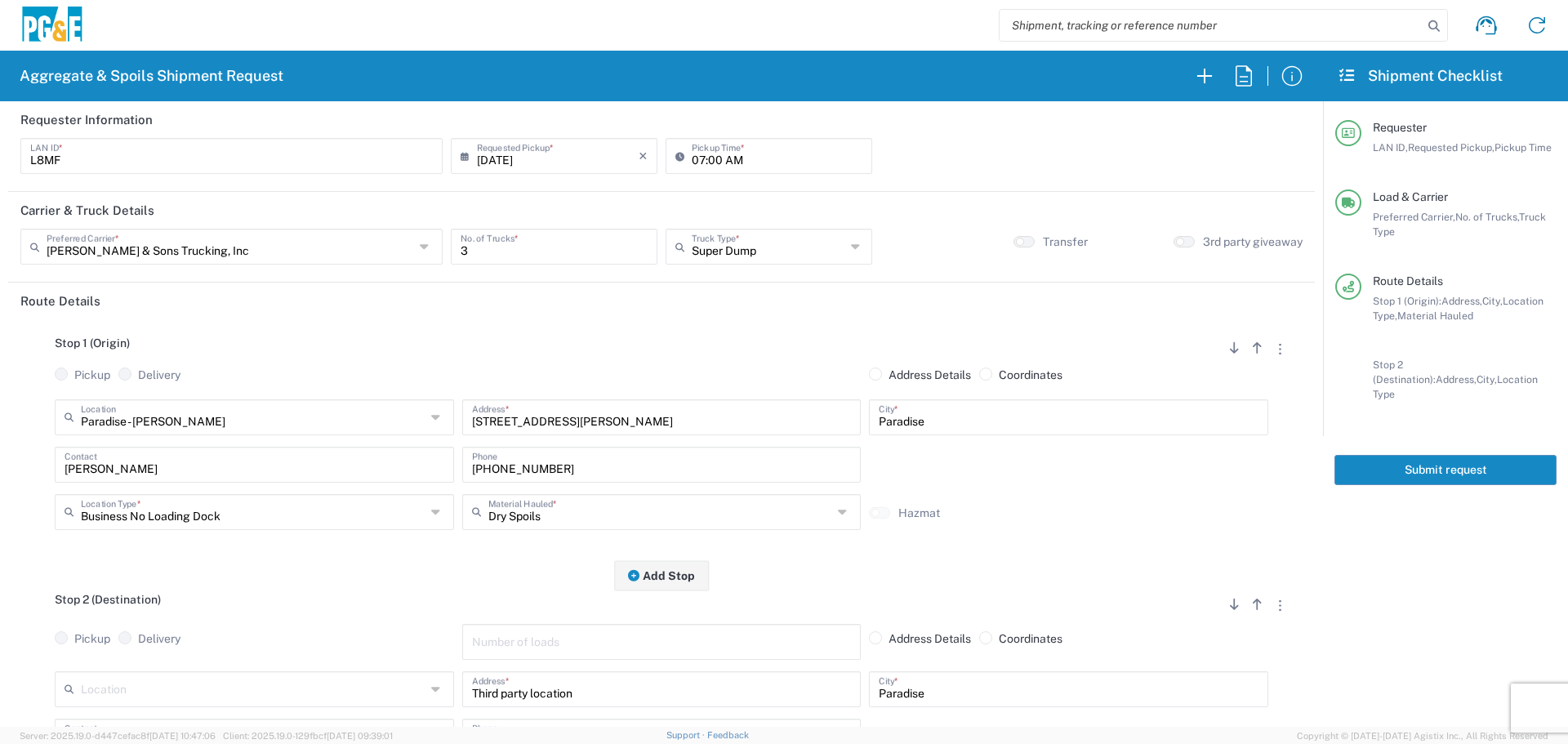
click at [1408, 464] on button "Submit request" at bounding box center [1445, 470] width 222 height 30
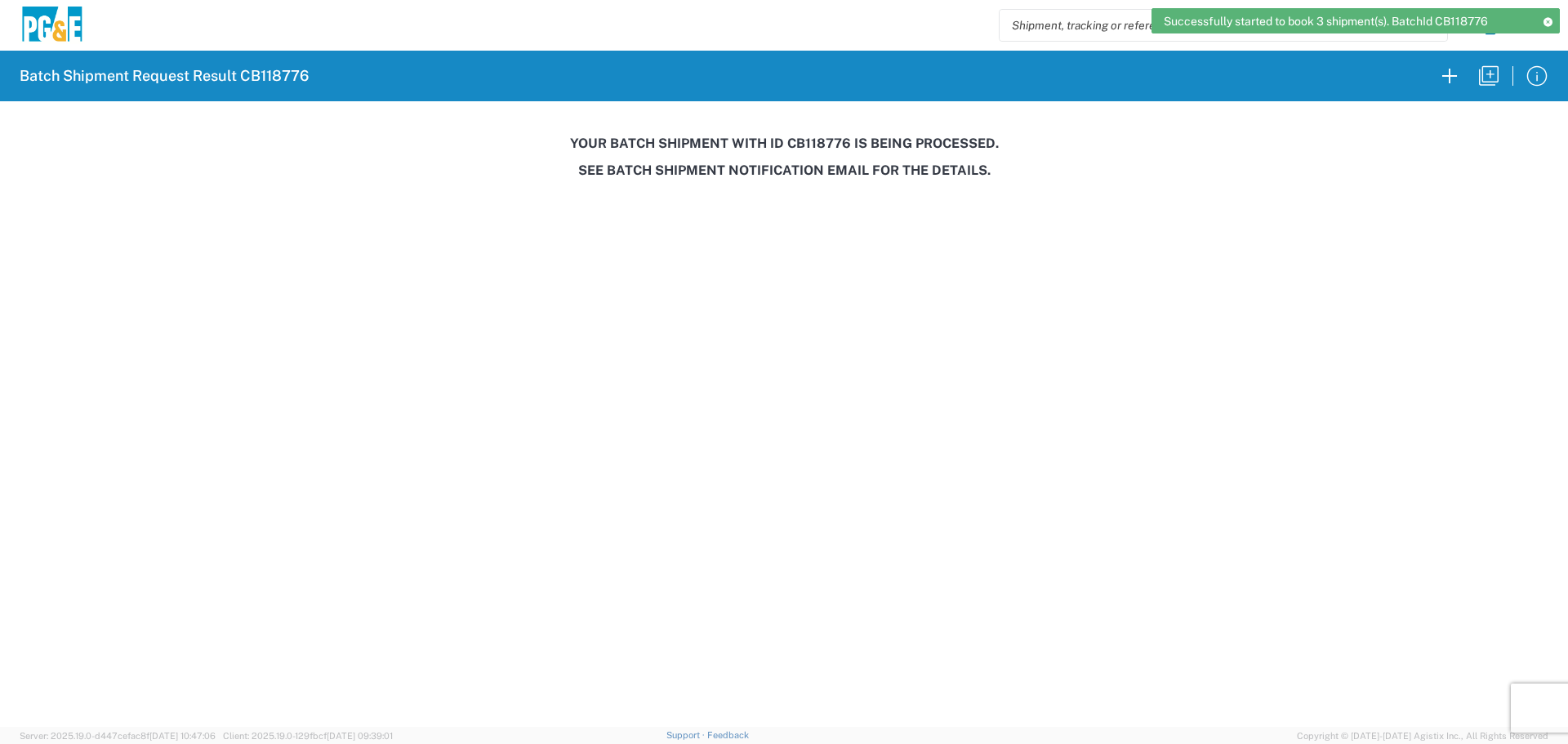
click at [807, 143] on h3 "Your batch shipment with id CB118776 is being processed." at bounding box center [784, 143] width 1545 height 16
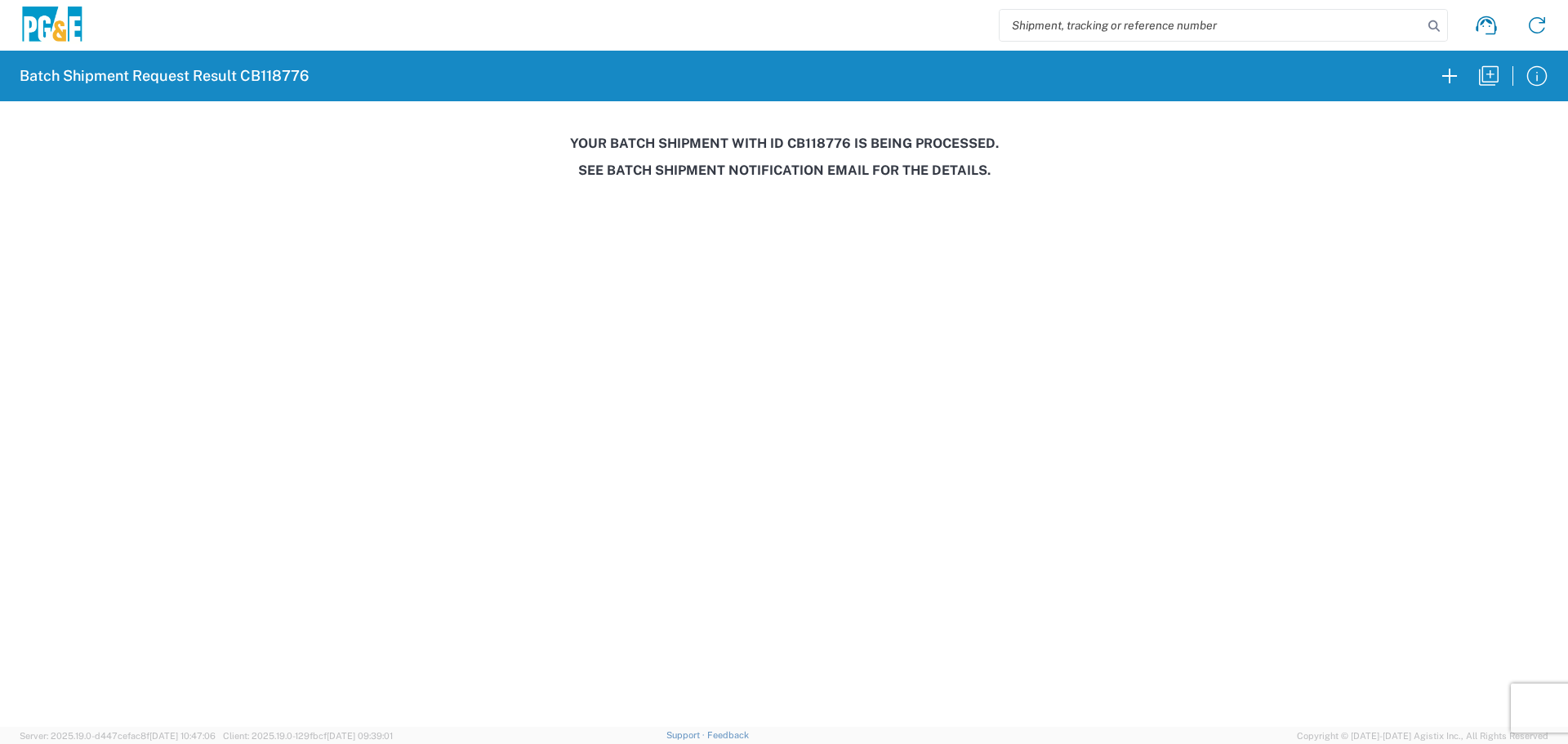
copy h3 "CB118776"
